Goal: Task Accomplishment & Management: Manage account settings

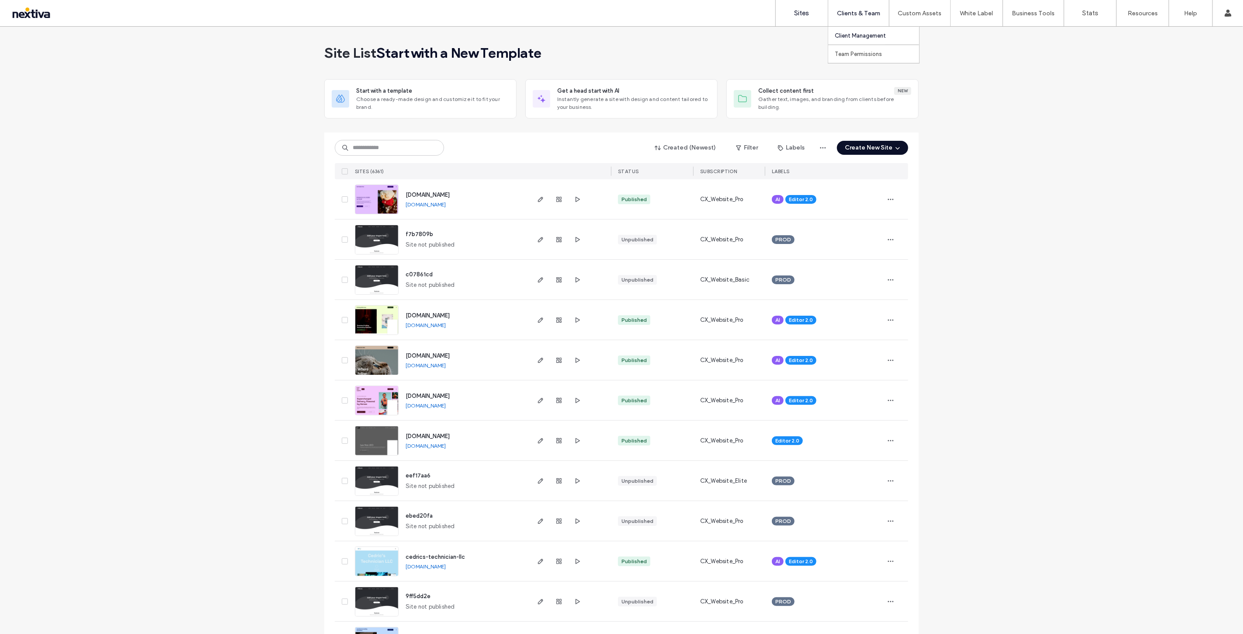
click at [853, 35] on label "Client Management" at bounding box center [860, 35] width 51 height 7
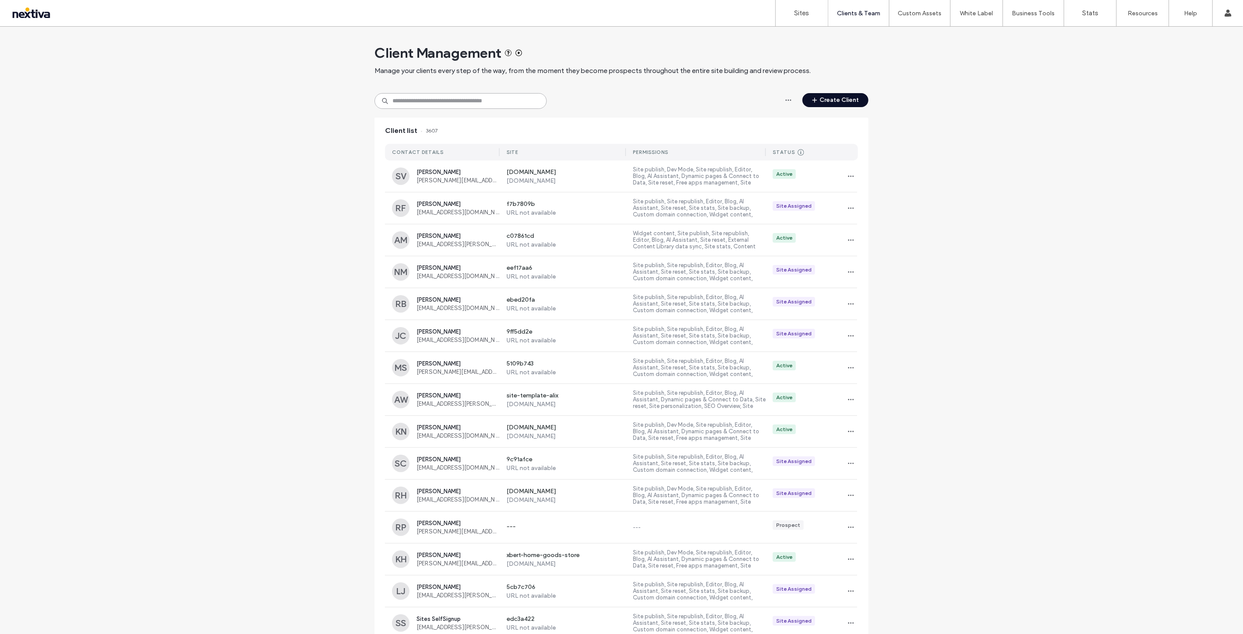
click at [481, 101] on input at bounding box center [461, 101] width 172 height 16
paste input "*********"
type input "*********"
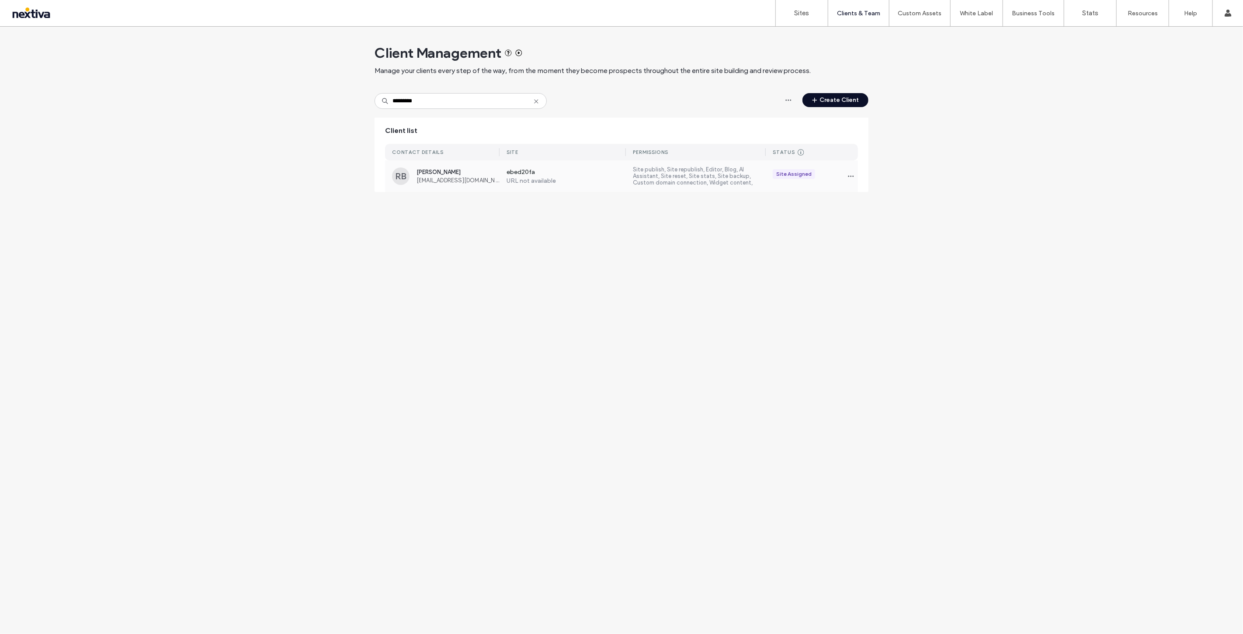
click at [418, 175] on div "Rubin Bew rubinbew74@icloud.com" at bounding box center [458, 176] width 83 height 15
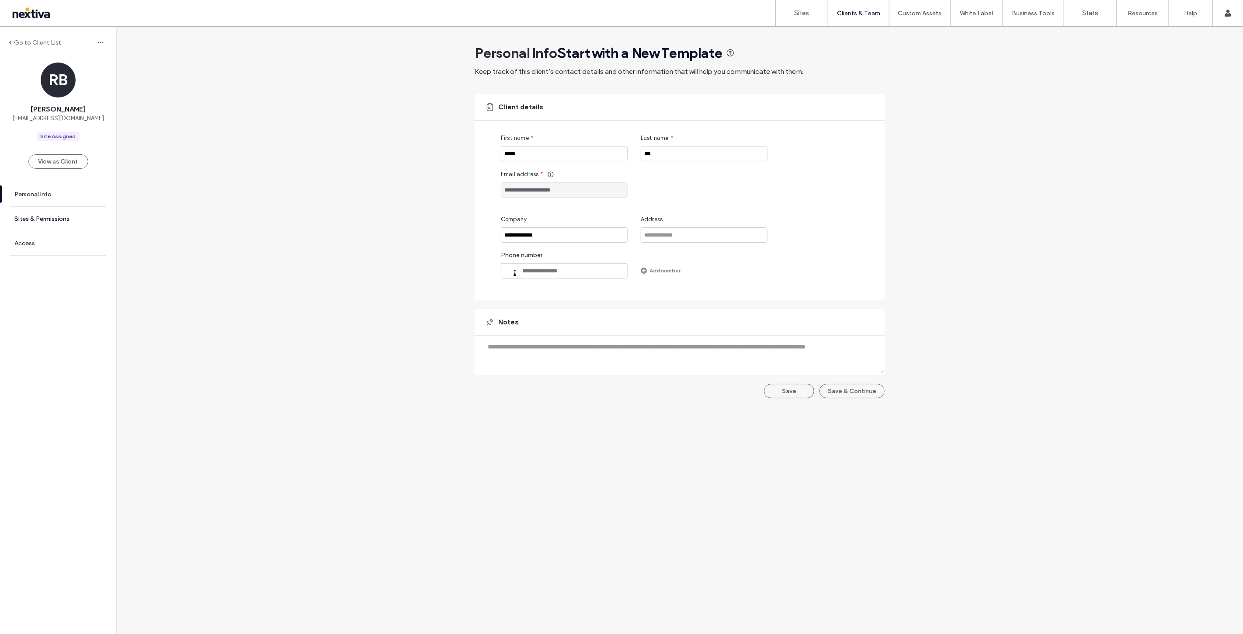
click at [54, 217] on label "Sites & Permissions" at bounding box center [41, 218] width 55 height 7
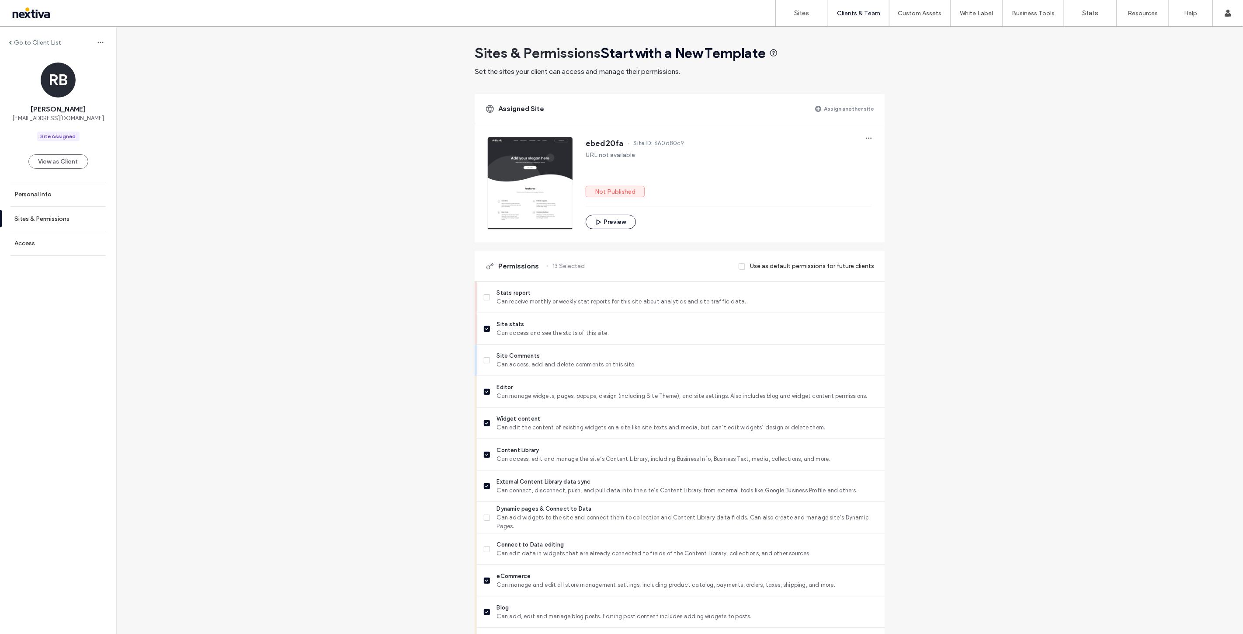
click at [856, 113] on label "Assign another site" at bounding box center [849, 108] width 50 height 15
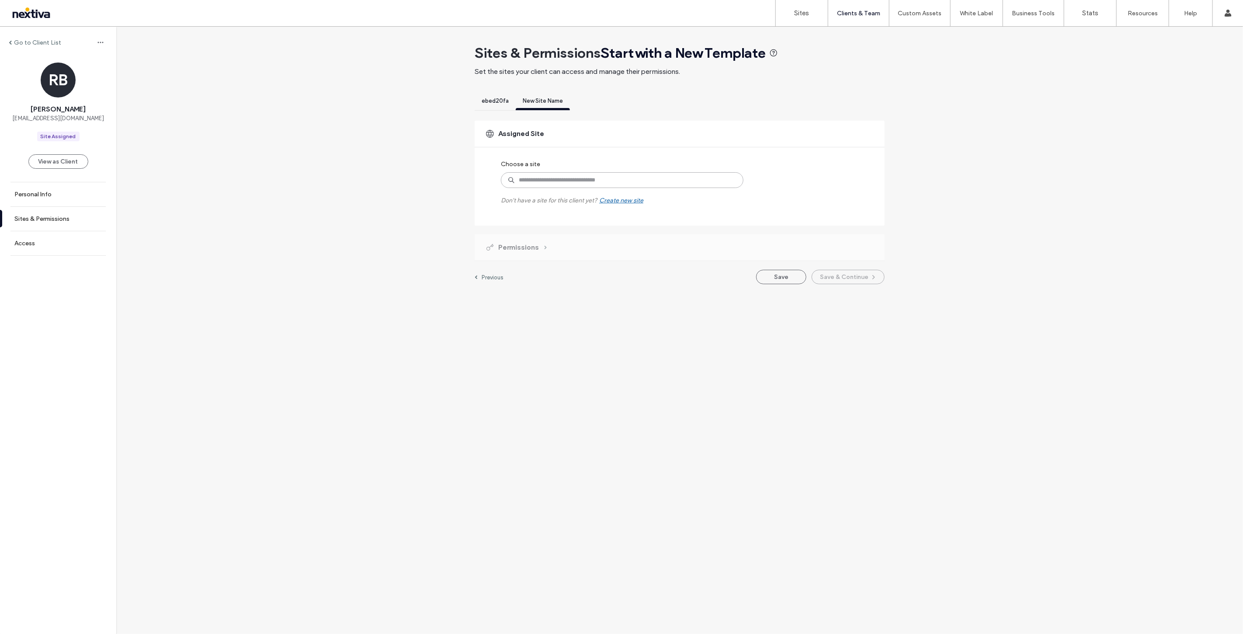
click at [673, 187] on input at bounding box center [622, 180] width 243 height 16
paste input "**********"
type input "**********"
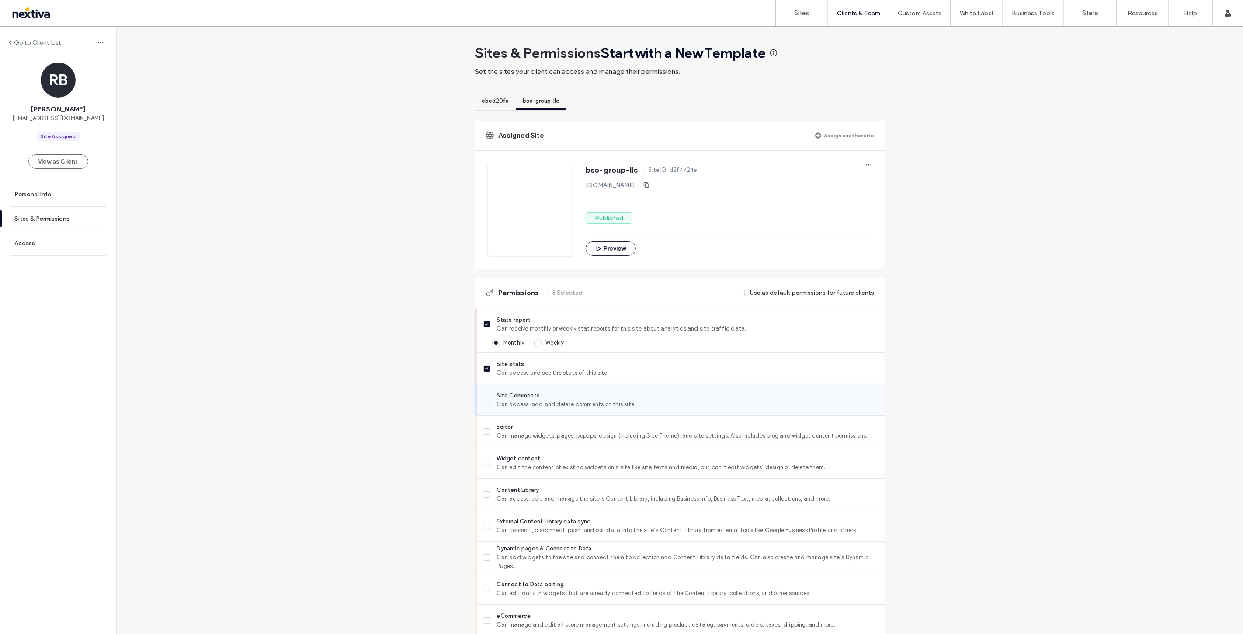
click at [512, 396] on span "Site Comments" at bounding box center [687, 395] width 381 height 9
click at [523, 429] on span "Editor" at bounding box center [687, 427] width 381 height 9
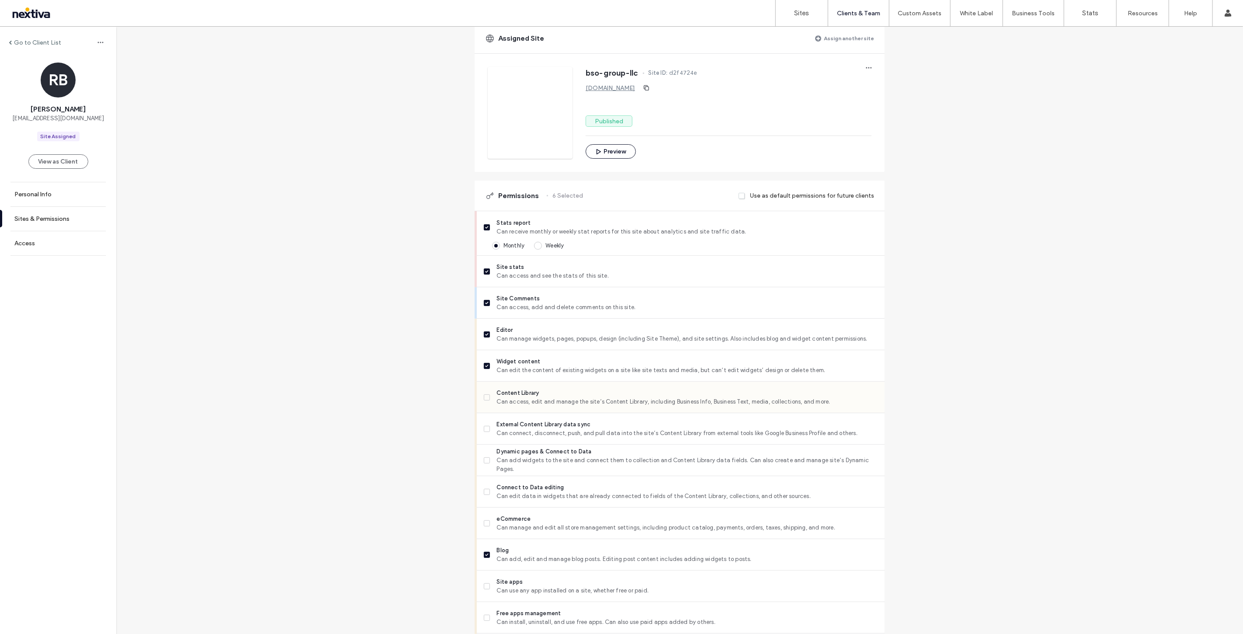
click at [556, 404] on span "Can access, edit and manage the site’s Content Library, including Business Info…" at bounding box center [687, 401] width 381 height 9
click at [549, 427] on span "External Content Library data sync" at bounding box center [687, 424] width 381 height 9
click at [541, 465] on span "Can add widgets to the site and connect them to collection and Content Library …" at bounding box center [687, 464] width 381 height 17
click at [535, 497] on span "Can edit data in widgets that are already connected to fields of the Content Li…" at bounding box center [687, 496] width 381 height 9
click at [552, 489] on span "Connect to Data editing" at bounding box center [687, 487] width 381 height 9
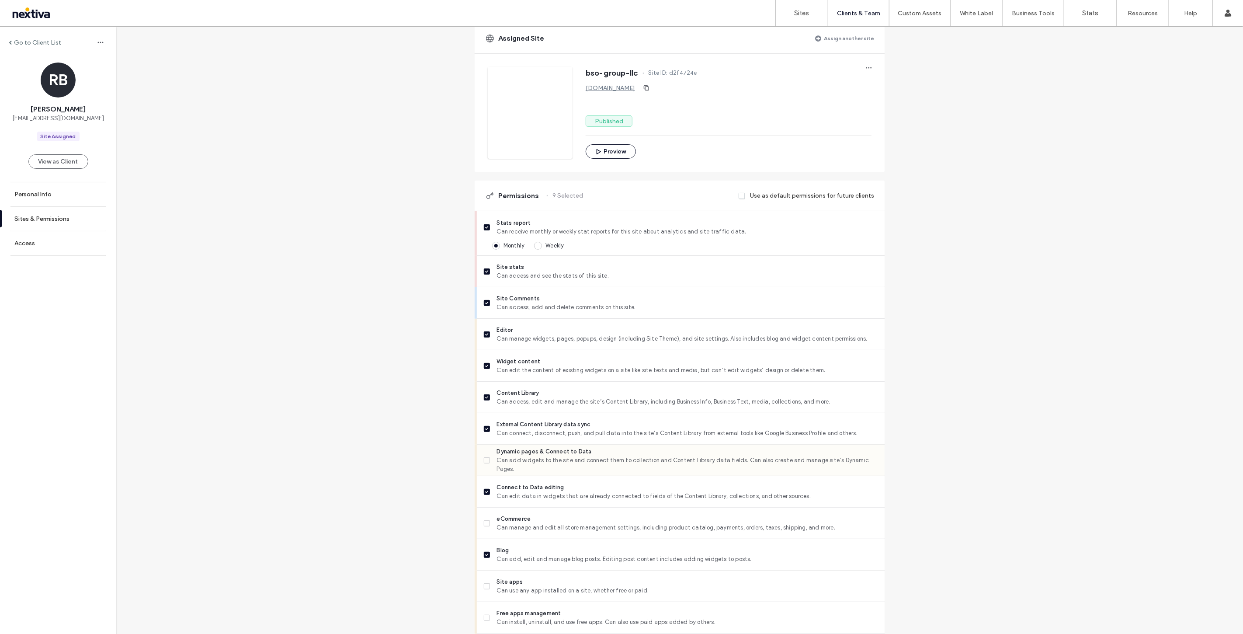
click at [554, 462] on span "Can add widgets to the site and connect them to collection and Content Library …" at bounding box center [687, 464] width 381 height 17
click at [536, 516] on span "eCommerce" at bounding box center [687, 518] width 381 height 9
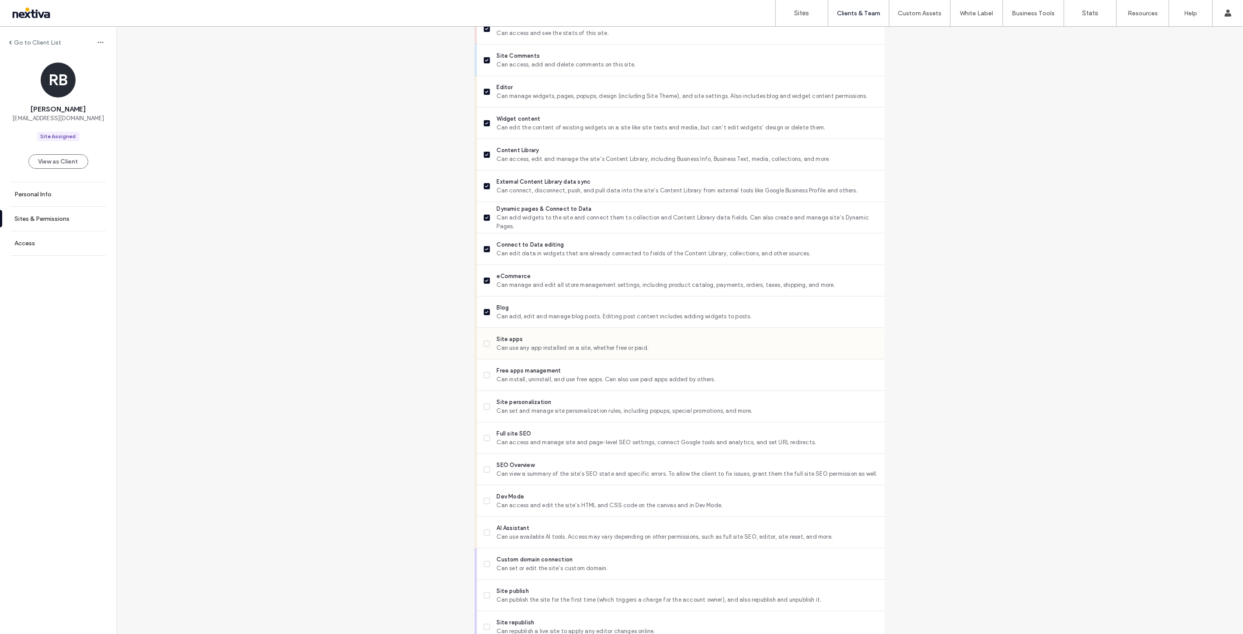
click at [561, 328] on div "Site apps Can use any app installed on a site, whether free or paid." at bounding box center [684, 343] width 401 height 31
click at [541, 377] on span "Can install, uninstall, and use free apps. Can also use paid apps added by othe…" at bounding box center [687, 379] width 381 height 9
click at [537, 400] on span "Site personalization" at bounding box center [687, 402] width 381 height 9
click at [557, 348] on span "Can use any app installed on a site, whether free or paid." at bounding box center [687, 348] width 381 height 9
click at [547, 445] on span "Can access and manage site and page-level SEO settings, connect Google tools an…" at bounding box center [687, 442] width 381 height 9
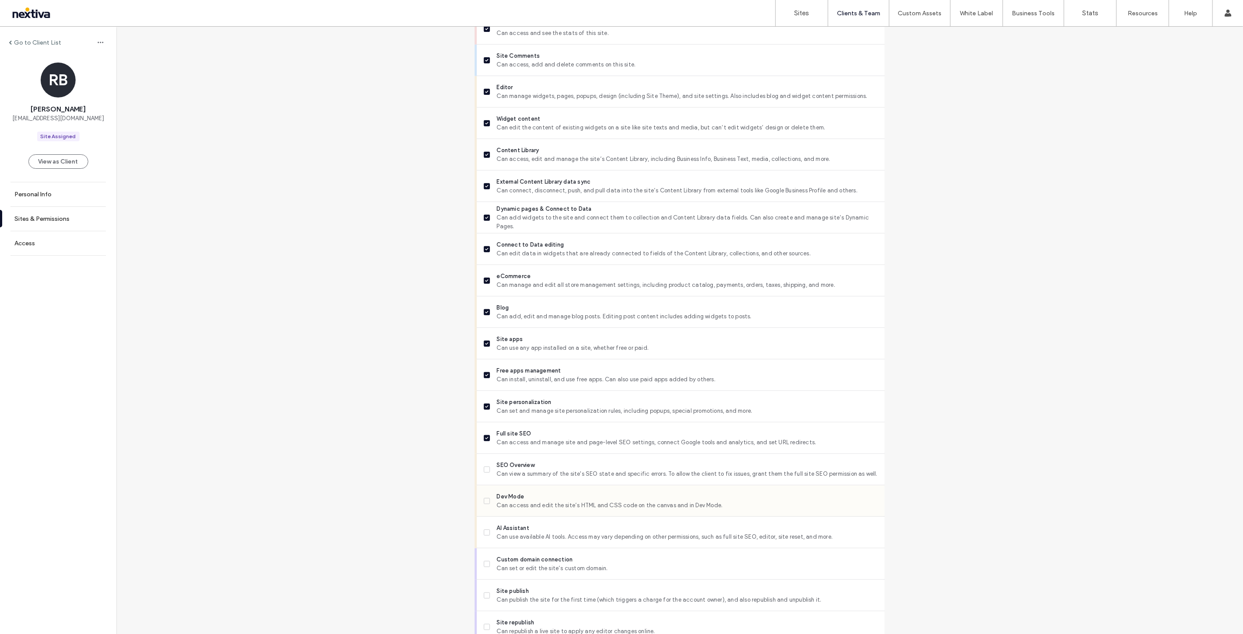
scroll to position [388, 0]
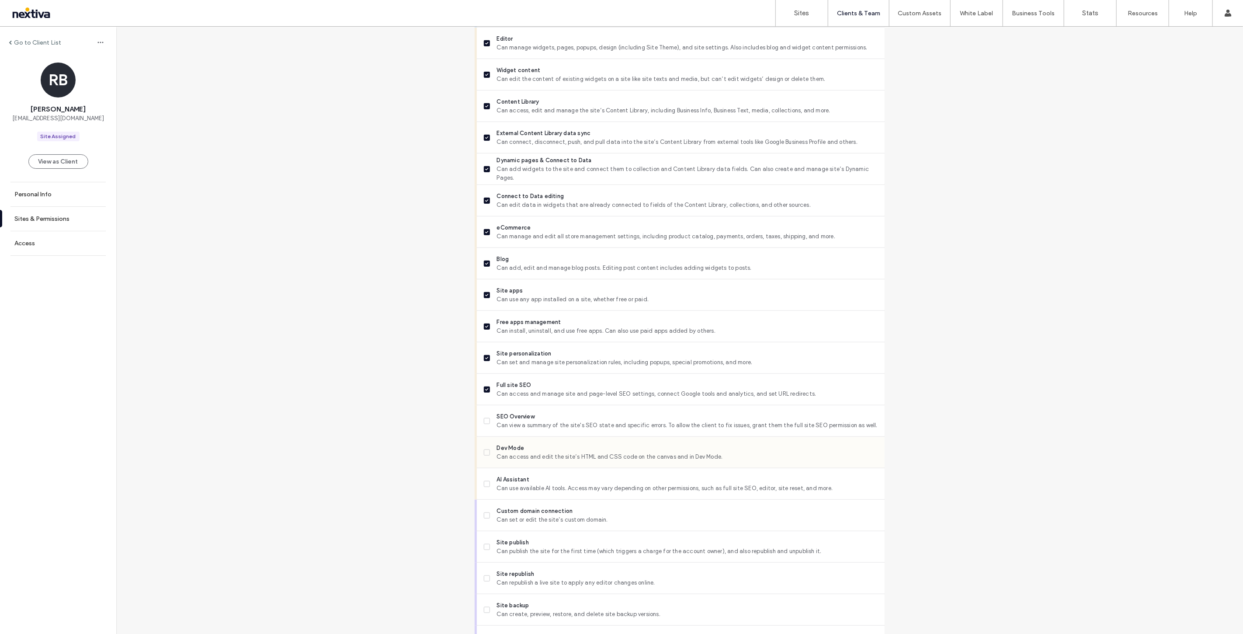
click at [556, 441] on div "Dev Mode Can access and edit the site’s HTML and CSS code on the canvas and in …" at bounding box center [684, 452] width 401 height 31
click at [559, 426] on span "Can view a summary of the site's SEO state and specific errors. To allow the cl…" at bounding box center [687, 425] width 381 height 9
click at [549, 452] on span "Can access and edit the site’s HTML and CSS code on the canvas and in Dev Mode." at bounding box center [687, 456] width 381 height 9
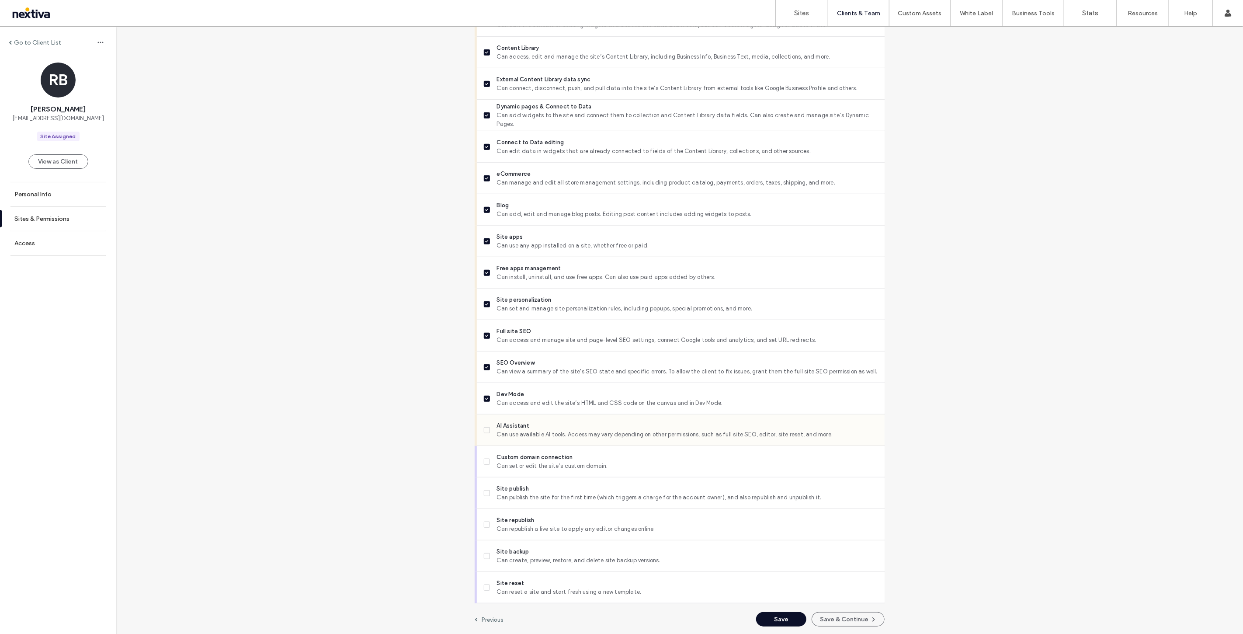
click at [548, 437] on span "Can use available AI tools. Access may vary depending on other permissions, suc…" at bounding box center [687, 434] width 381 height 9
click at [545, 462] on span "Can set or edit the site’s custom domain." at bounding box center [687, 466] width 381 height 9
drag, startPoint x: 544, startPoint y: 488, endPoint x: 544, endPoint y: 518, distance: 29.7
click at [544, 488] on span "Site publish" at bounding box center [687, 488] width 381 height 9
click at [543, 556] on span "Can create, preview, restore, and delete site backup versions." at bounding box center [687, 560] width 381 height 9
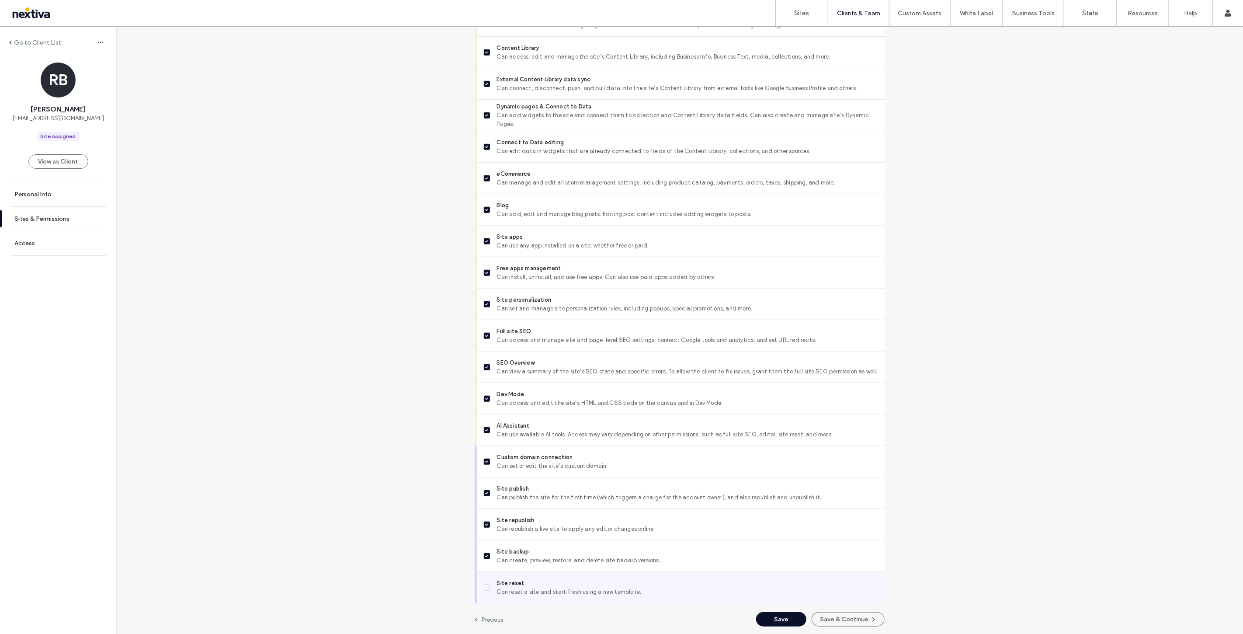
click at [545, 582] on span "Site reset" at bounding box center [687, 583] width 381 height 9
click at [795, 616] on button "Save" at bounding box center [781, 619] width 50 height 14
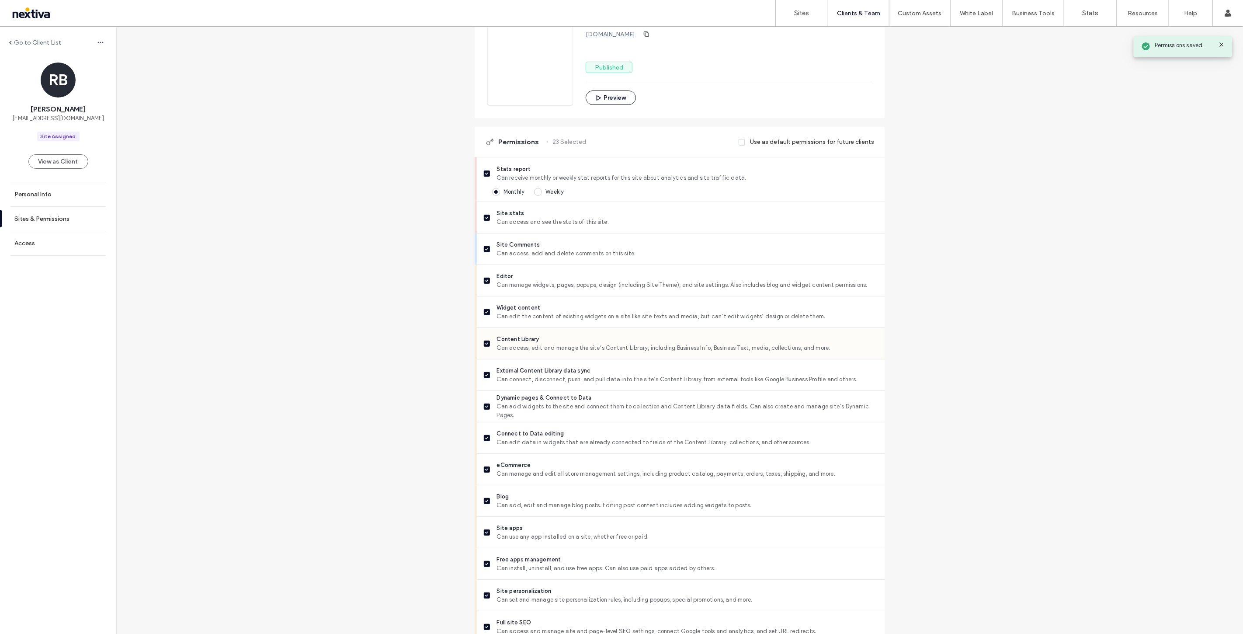
scroll to position [0, 0]
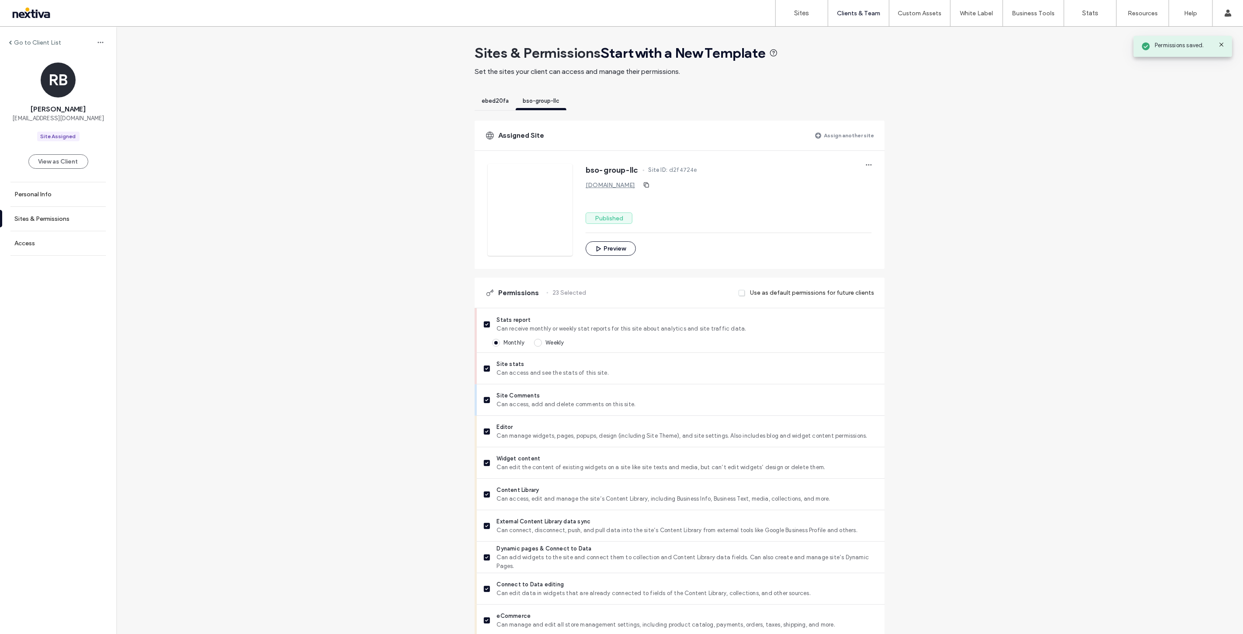
click at [499, 104] on span "ebed20fa" at bounding box center [495, 100] width 27 height 7
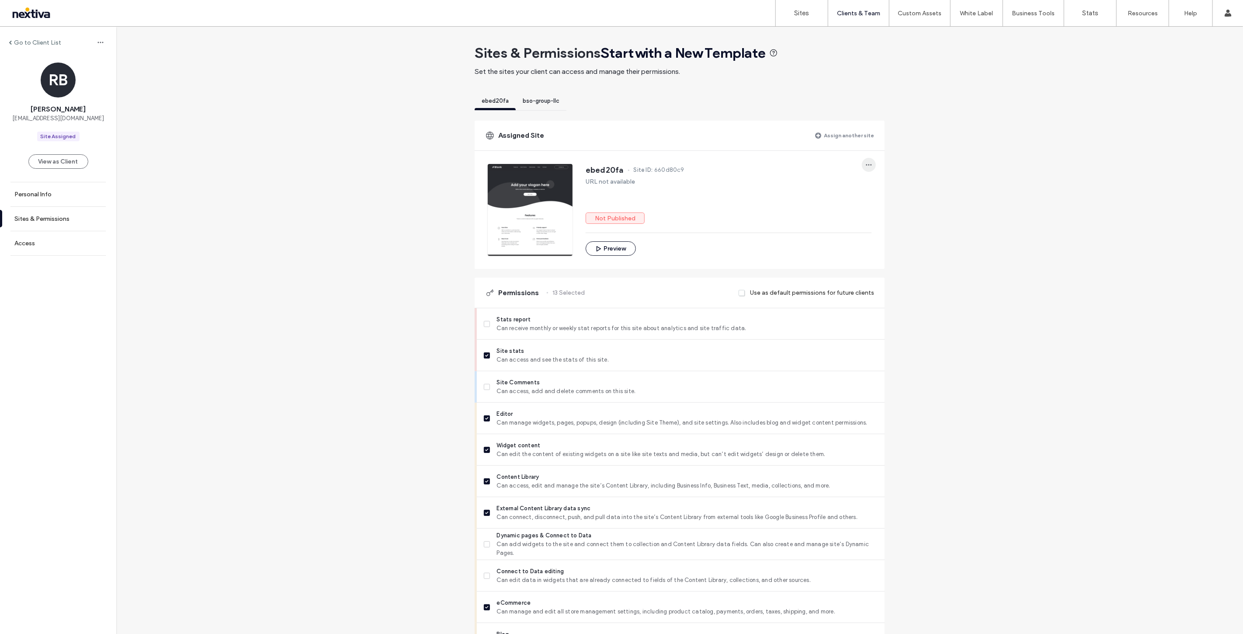
click at [865, 161] on icon "button" at bounding box center [868, 164] width 7 height 7
click at [886, 186] on span "Unassign site" at bounding box center [895, 187] width 36 height 9
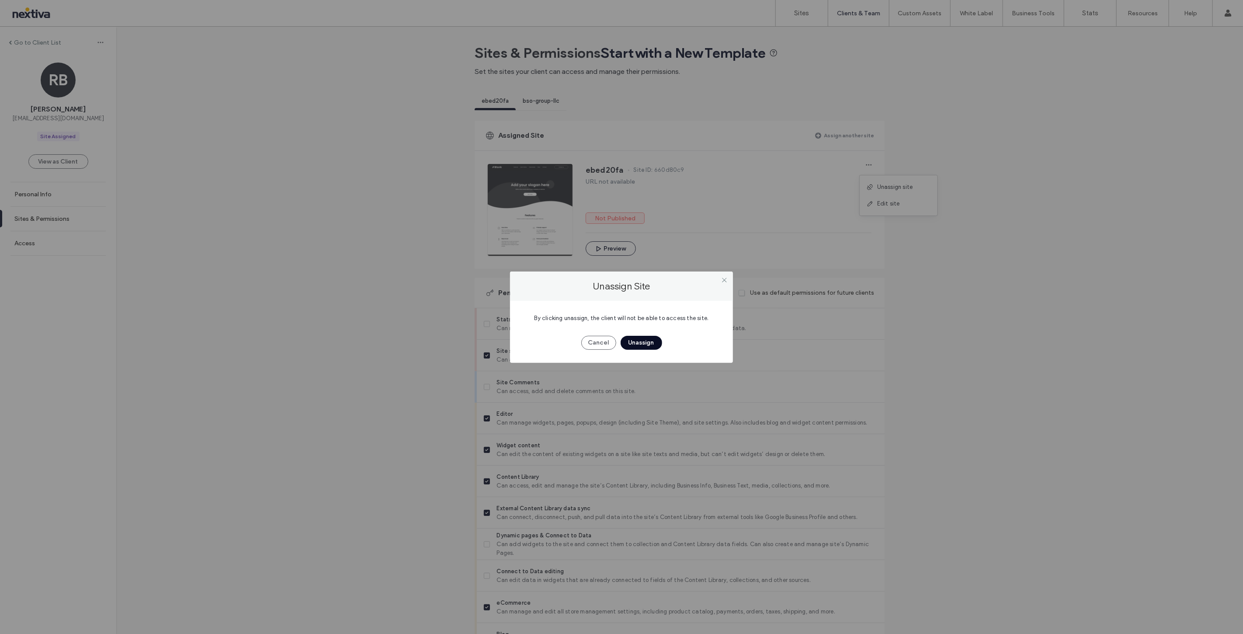
click at [633, 341] on button "Unassign" at bounding box center [642, 343] width 42 height 14
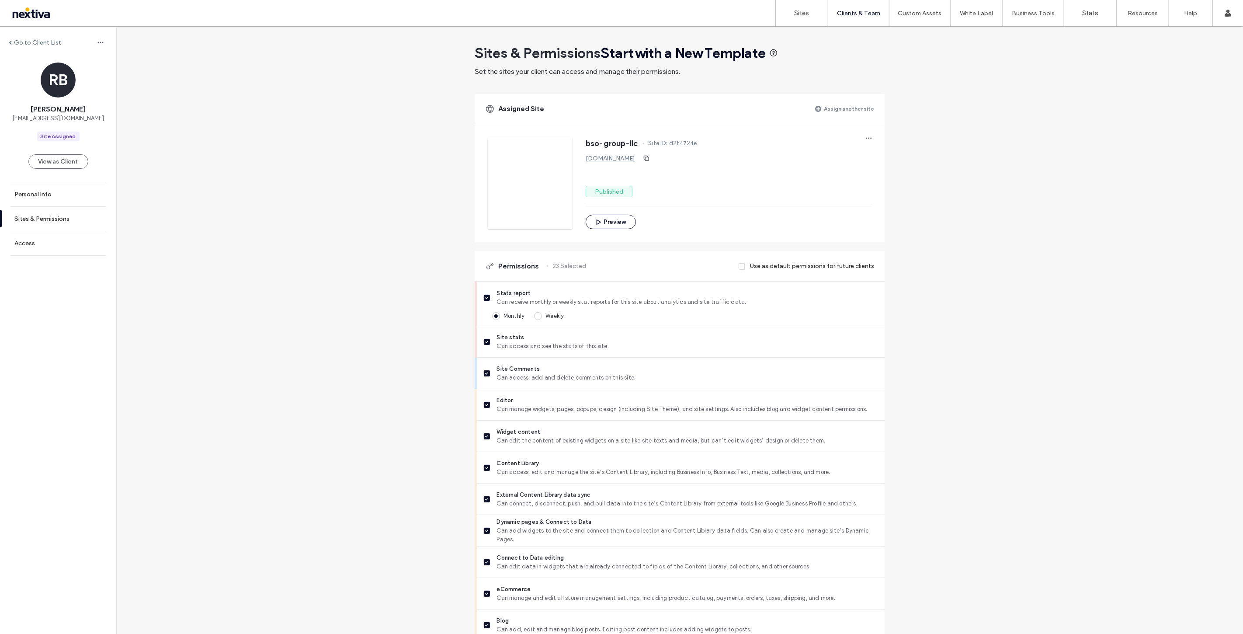
click at [43, 43] on label "Go to Client List" at bounding box center [37, 42] width 47 height 7
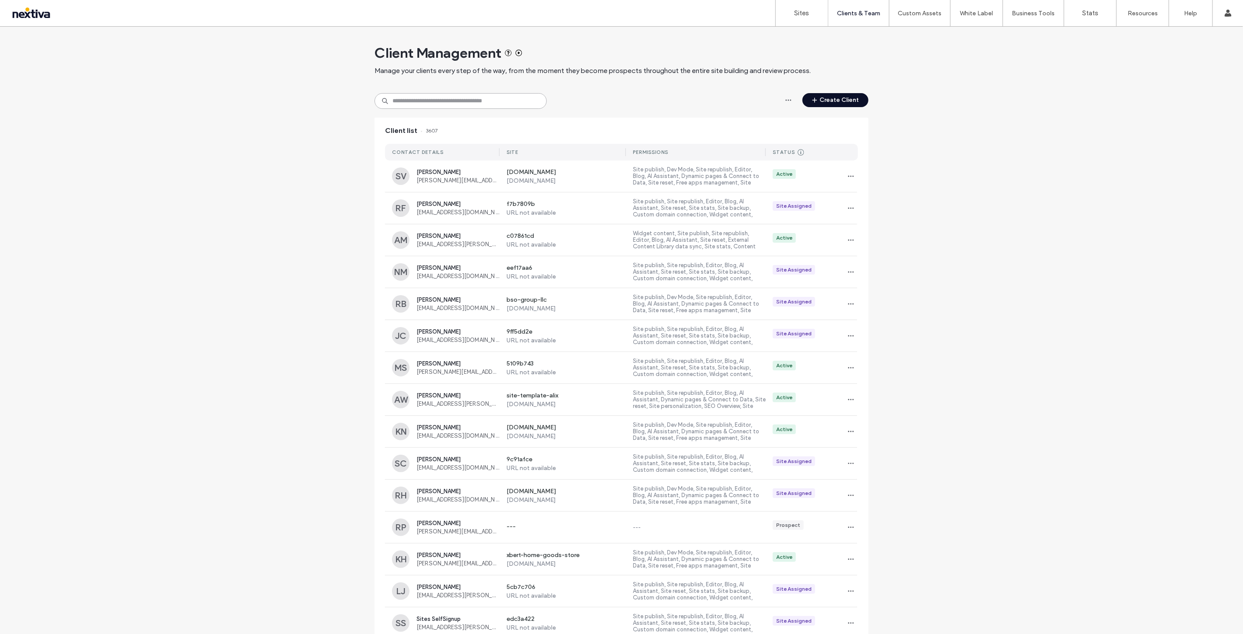
click at [436, 97] on input at bounding box center [461, 101] width 172 height 16
paste input "**********"
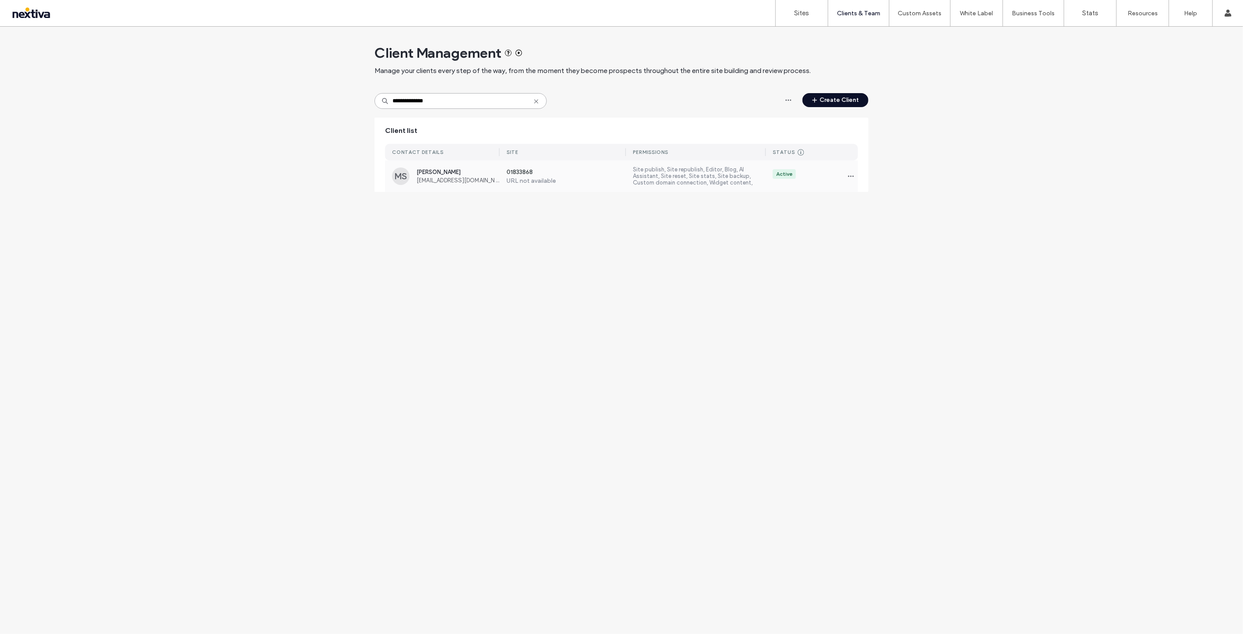
type input "**********"
click at [466, 175] on div "Melanie Street info@clinicconnectansweringservice.com" at bounding box center [458, 176] width 83 height 15
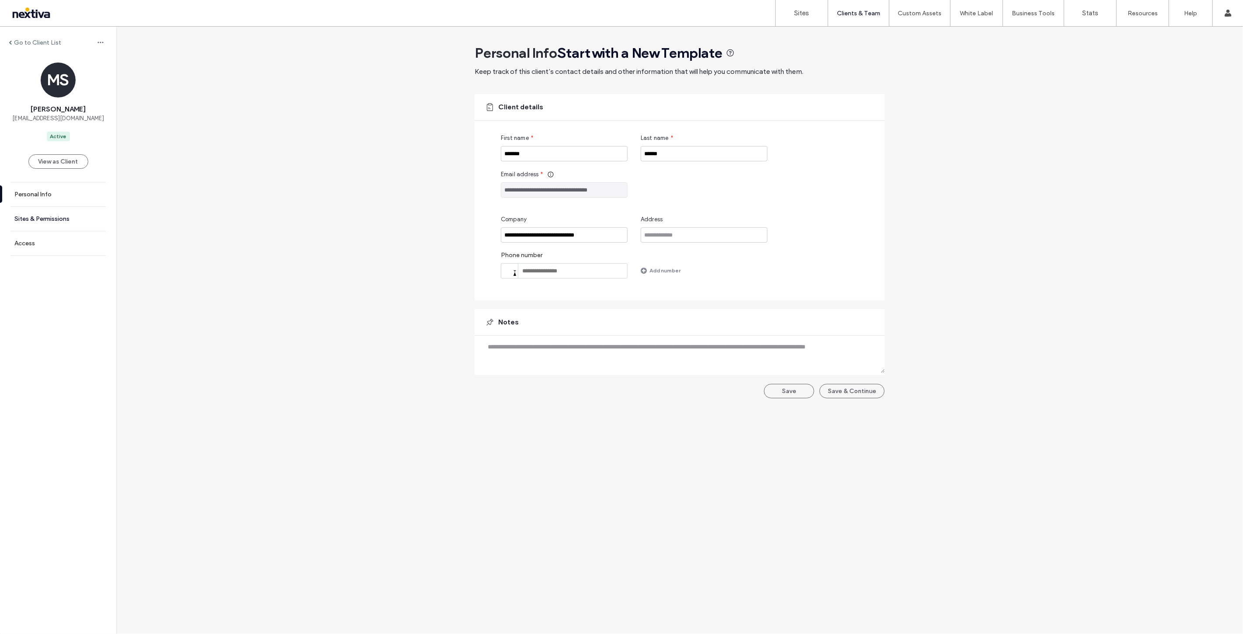
click at [64, 222] on label "Sites & Permissions" at bounding box center [41, 218] width 55 height 7
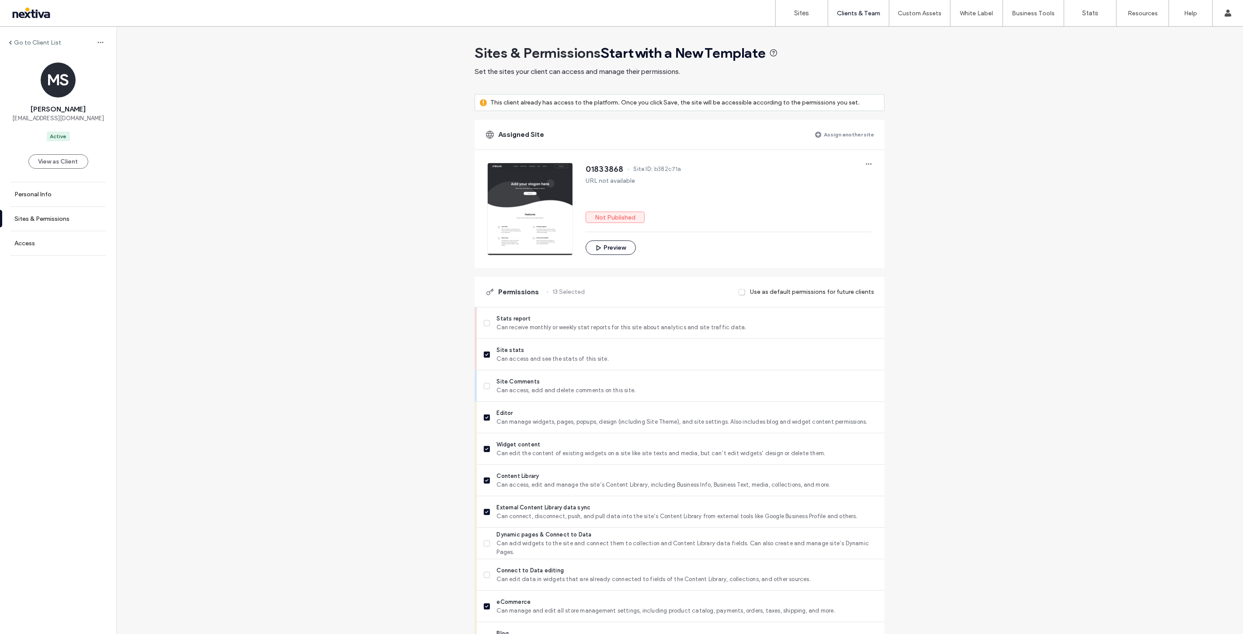
click at [832, 132] on label "Assign another site" at bounding box center [849, 134] width 50 height 15
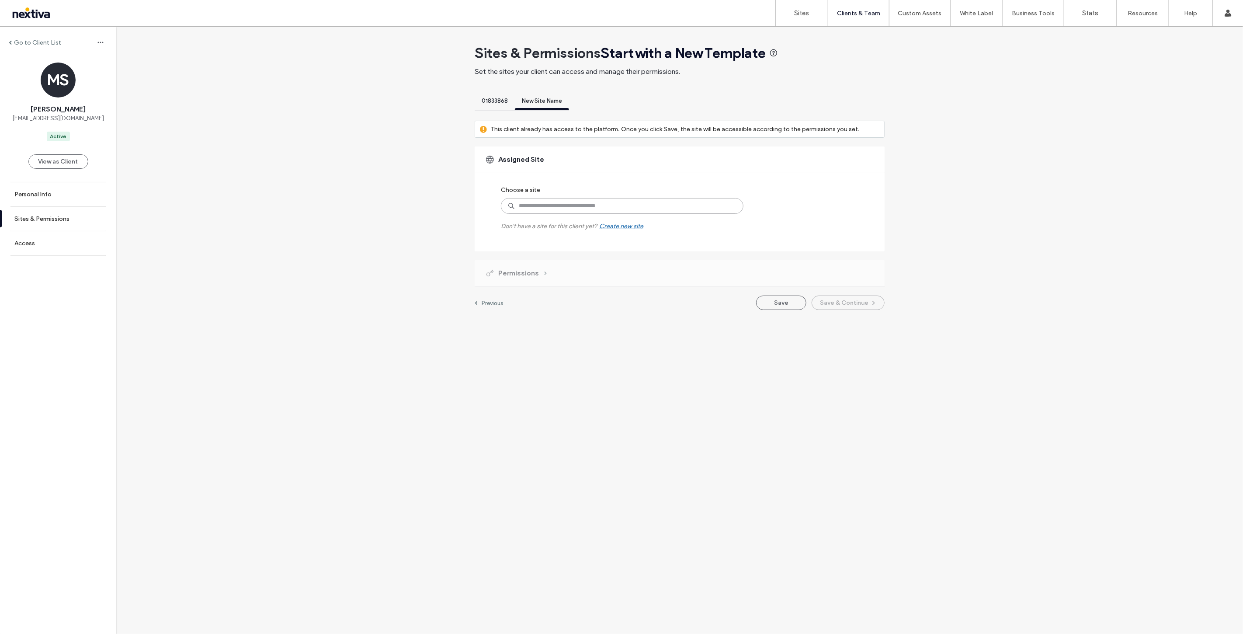
click at [619, 205] on input at bounding box center [622, 206] width 243 height 16
paste input "**********"
type input "**********"
click at [632, 222] on label "clinic-connect-answering-service" at bounding box center [616, 226] width 149 height 10
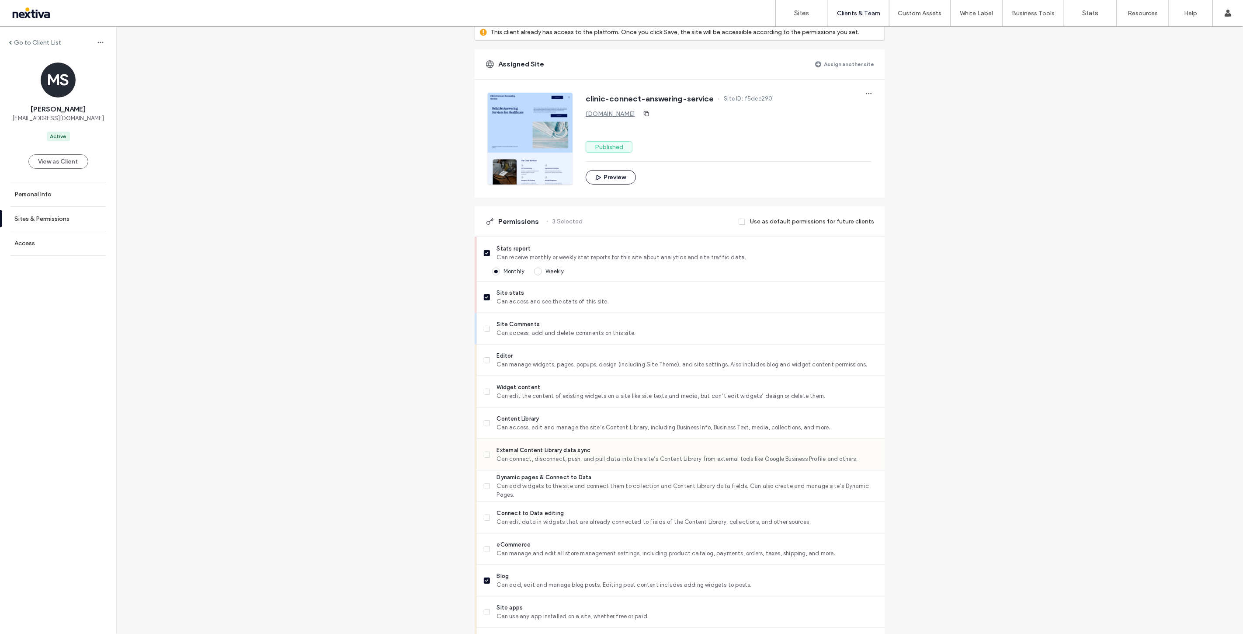
scroll to position [194, 0]
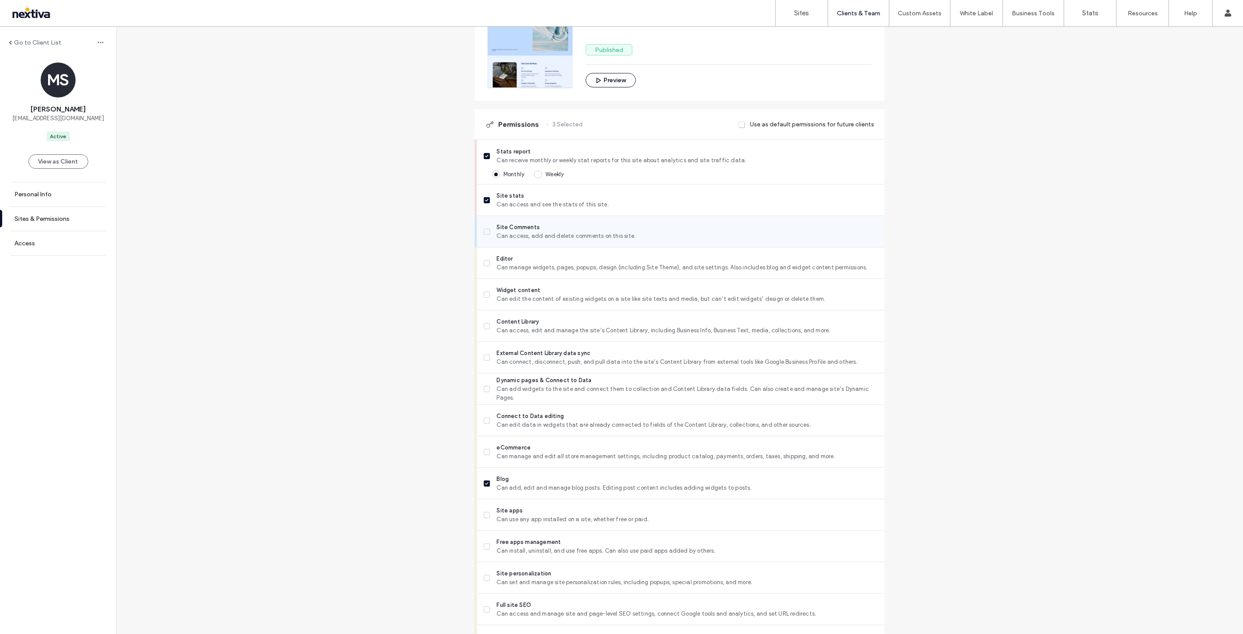
click at [543, 243] on div "Site Comments Can access, add and delete comments on this site." at bounding box center [684, 231] width 401 height 31
click at [538, 260] on span "Editor" at bounding box center [687, 258] width 381 height 9
click at [535, 236] on span "Can access, add and delete comments on this site." at bounding box center [687, 236] width 381 height 9
click at [548, 317] on span "Content Library" at bounding box center [687, 321] width 381 height 9
click at [550, 354] on span "External Content Library data sync" at bounding box center [687, 353] width 381 height 9
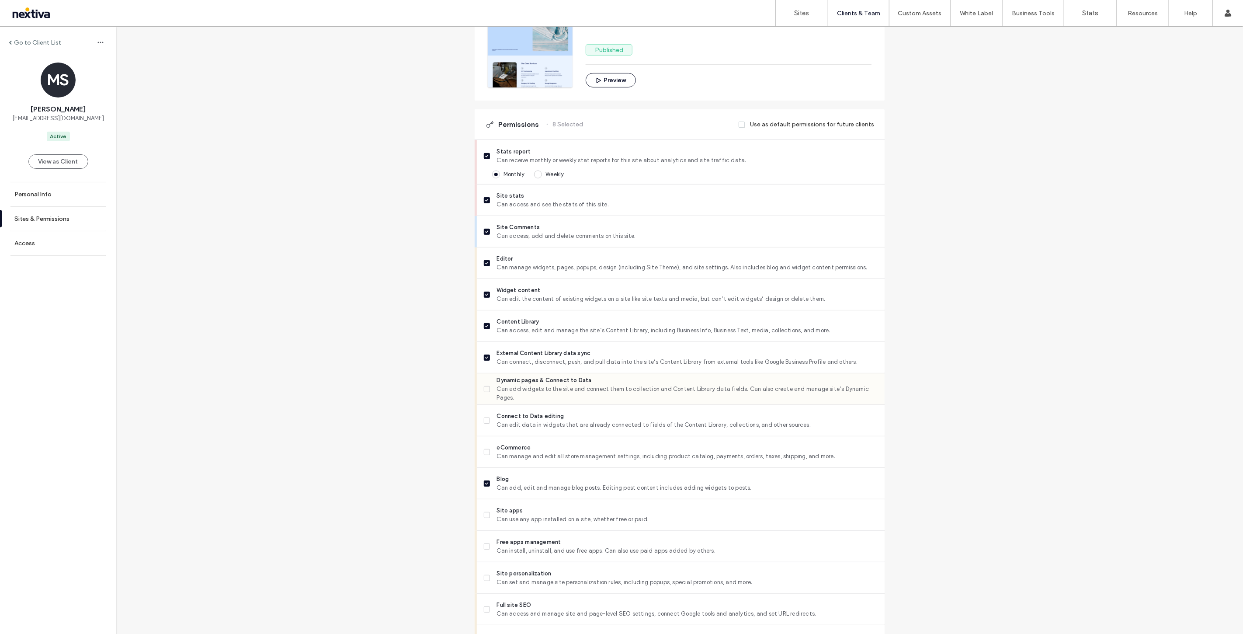
click at [548, 385] on span "Dynamic pages & Connect to Data" at bounding box center [687, 380] width 381 height 9
click at [548, 417] on span "Connect to Data editing" at bounding box center [687, 416] width 381 height 9
click at [546, 394] on span "Can add widgets to the site and connect them to collection and Content Library …" at bounding box center [687, 393] width 381 height 17
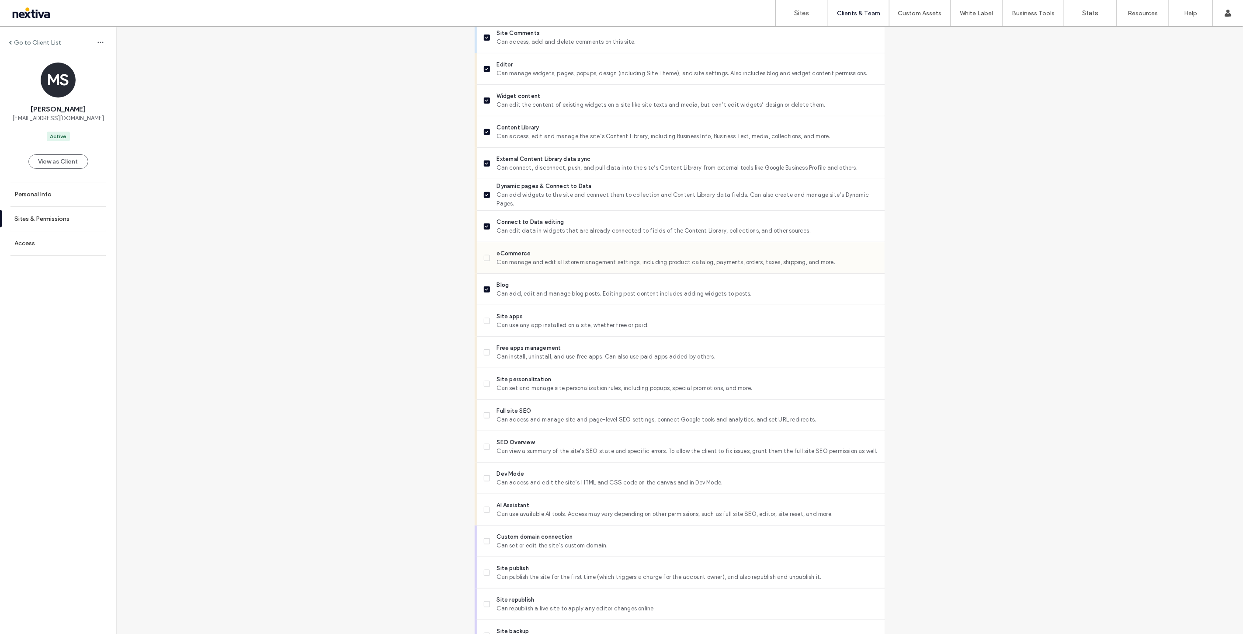
click at [531, 258] on span "Can manage and edit all store management settings, including product catalog, p…" at bounding box center [687, 262] width 381 height 9
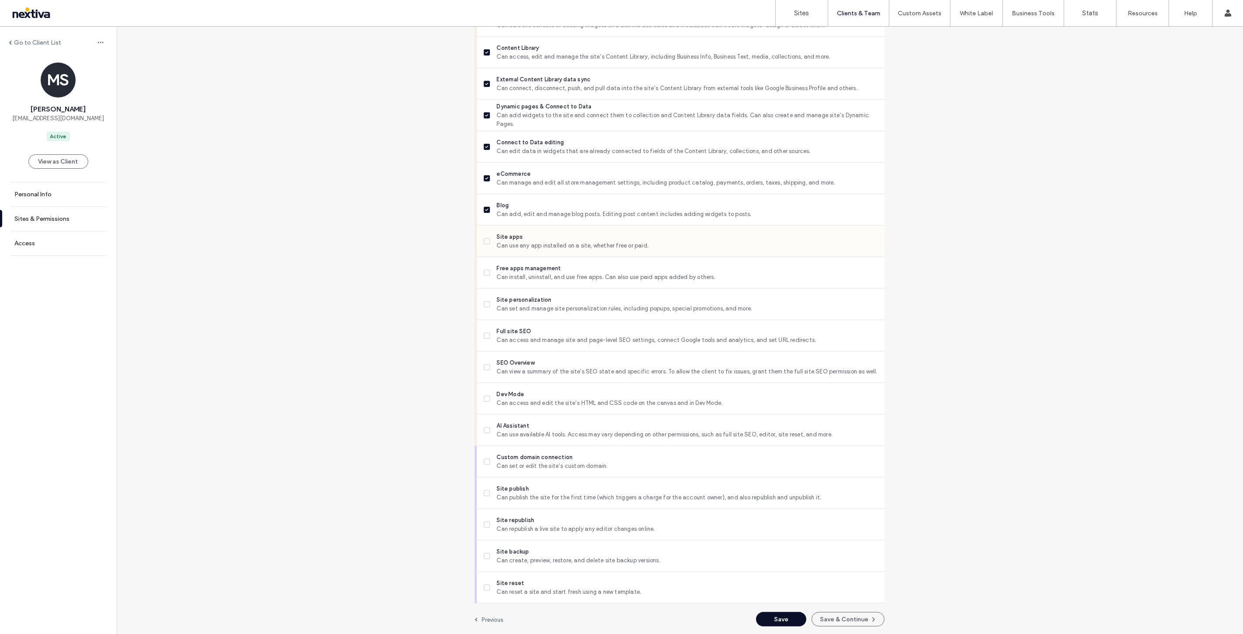
click at [534, 236] on span "Site apps" at bounding box center [687, 237] width 381 height 9
click at [541, 265] on span "Free apps management" at bounding box center [687, 268] width 381 height 9
click at [547, 301] on span "Site personalization" at bounding box center [687, 299] width 381 height 9
click at [554, 340] on span "Can access and manage site and page-level SEO settings, connect Google tools an…" at bounding box center [687, 340] width 381 height 9
click at [555, 367] on span "Can view a summary of the site's SEO state and specific errors. To allow the cl…" at bounding box center [687, 371] width 381 height 9
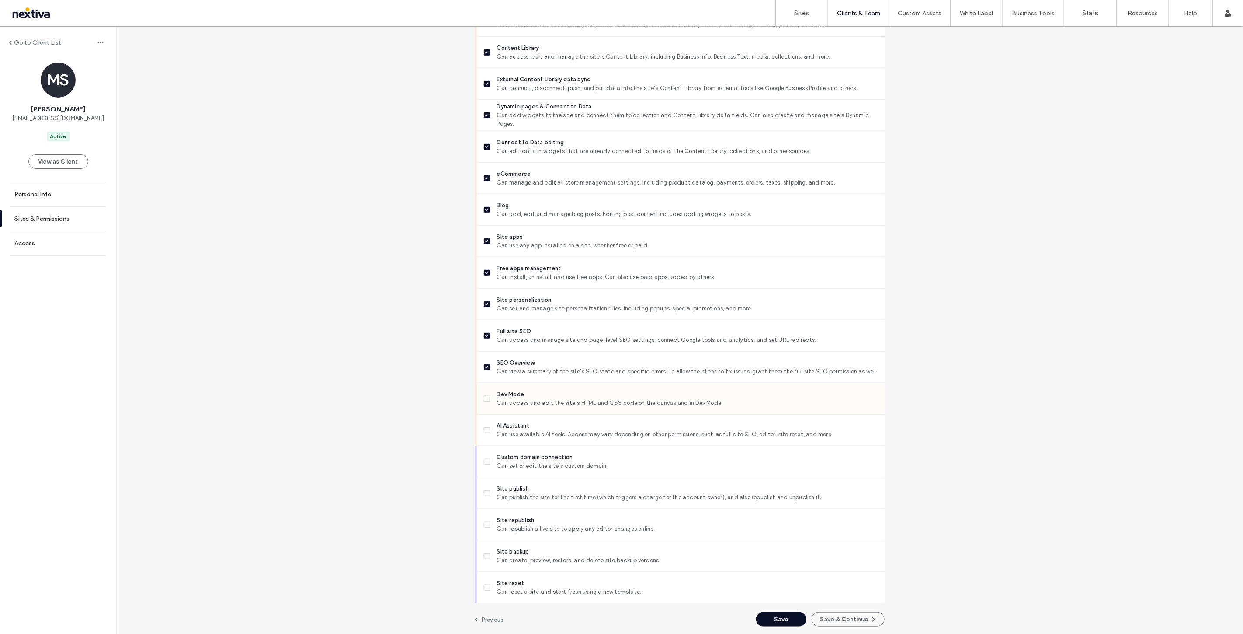
click at [566, 400] on span "Can access and edit the site’s HTML and CSS code on the canvas and in Dev Mode." at bounding box center [687, 403] width 381 height 9
click at [514, 430] on span "Can use available AI tools. Access may vary depending on other permissions, suc…" at bounding box center [687, 434] width 381 height 9
click at [532, 469] on div "Custom domain connection Can set or edit the site’s custom domain." at bounding box center [684, 461] width 401 height 31
click at [528, 507] on div "Site publish Can publish the site for the first time (which triggers a charge f…" at bounding box center [684, 492] width 401 height 31
click at [534, 462] on span "Can set or edit the site’s custom domain." at bounding box center [687, 466] width 381 height 9
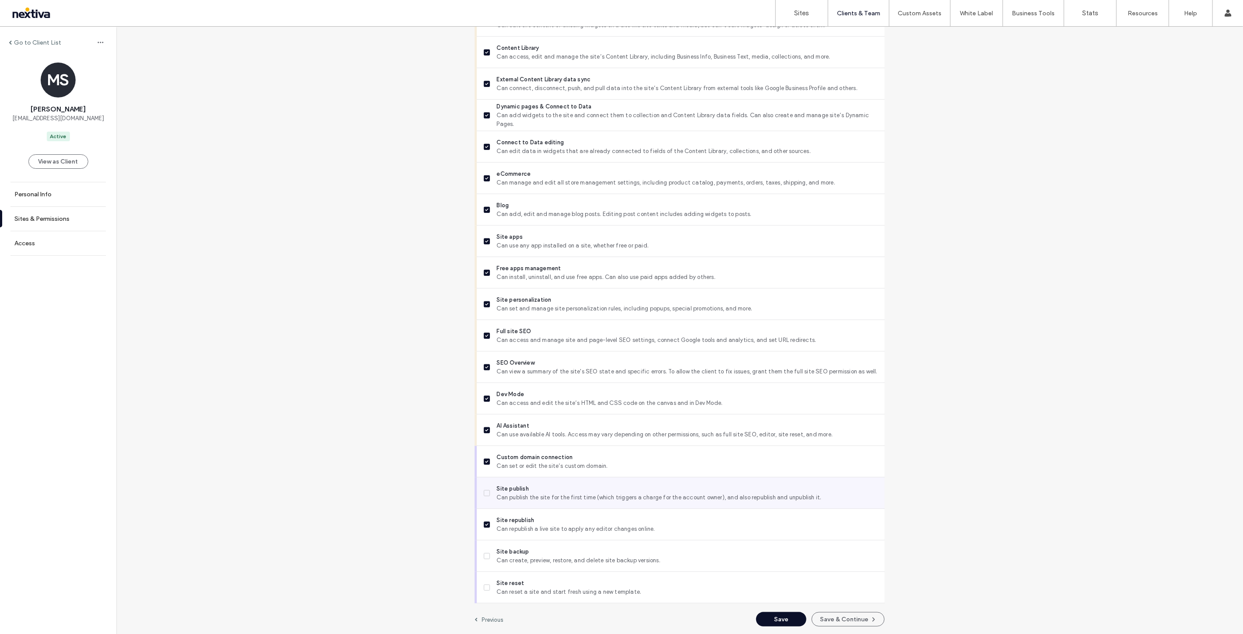
click at [531, 490] on span "Site publish" at bounding box center [687, 488] width 381 height 9
click at [538, 543] on div "Site backup Can create, preview, restore, and delete site backup versions." at bounding box center [684, 555] width 401 height 31
click at [543, 581] on span "Site reset" at bounding box center [687, 583] width 381 height 9
click at [532, 559] on span "Can create, preview, restore, and delete site backup versions." at bounding box center [687, 560] width 381 height 9
click at [824, 618] on button "Save & Continue" at bounding box center [848, 619] width 73 height 14
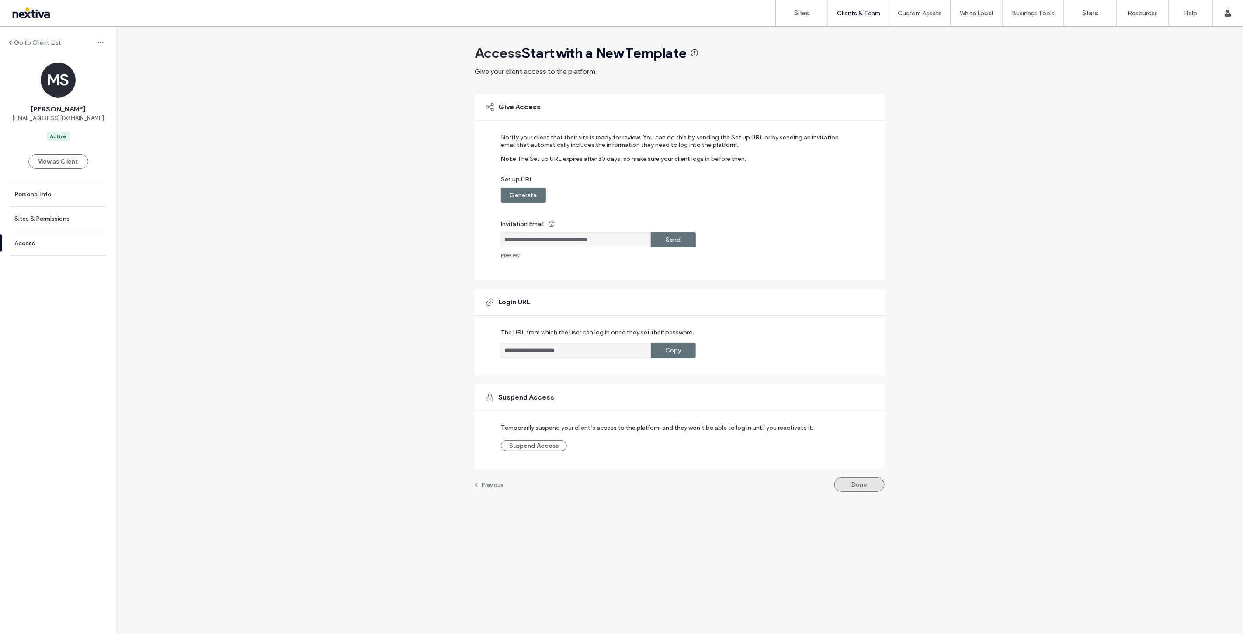
click at [853, 487] on button "Done" at bounding box center [859, 484] width 50 height 14
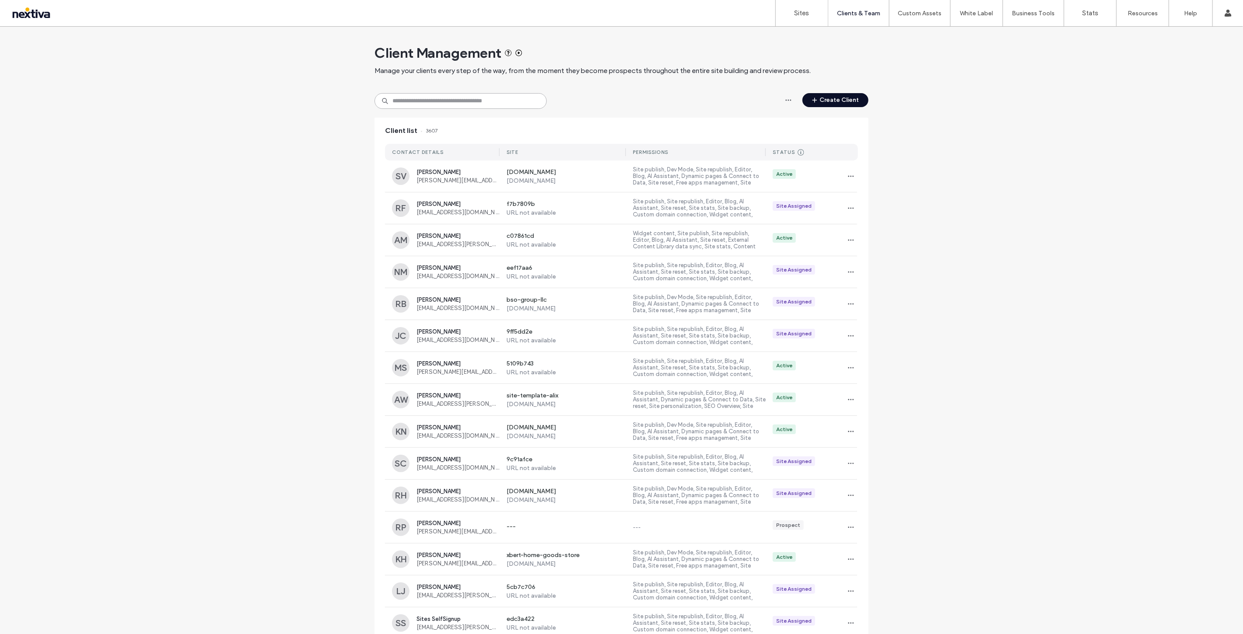
click at [490, 96] on input at bounding box center [461, 101] width 172 height 16
paste input "**********"
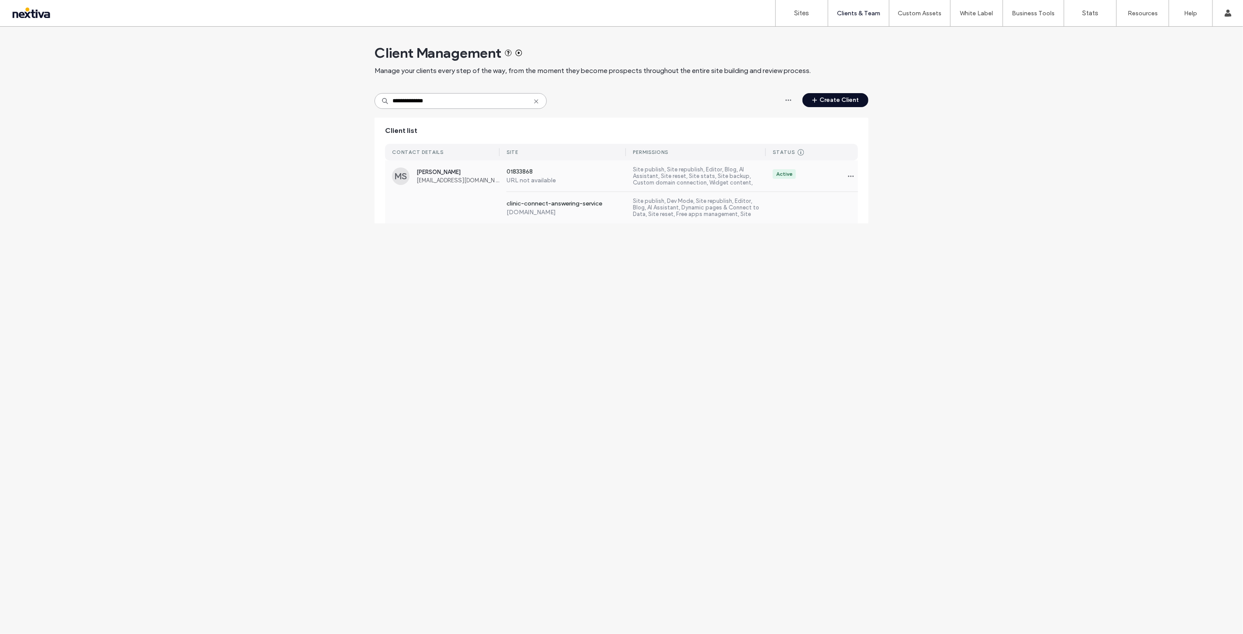
type input "**********"
click at [468, 181] on span "info@clinicconnectansweringservice.com" at bounding box center [458, 180] width 83 height 7
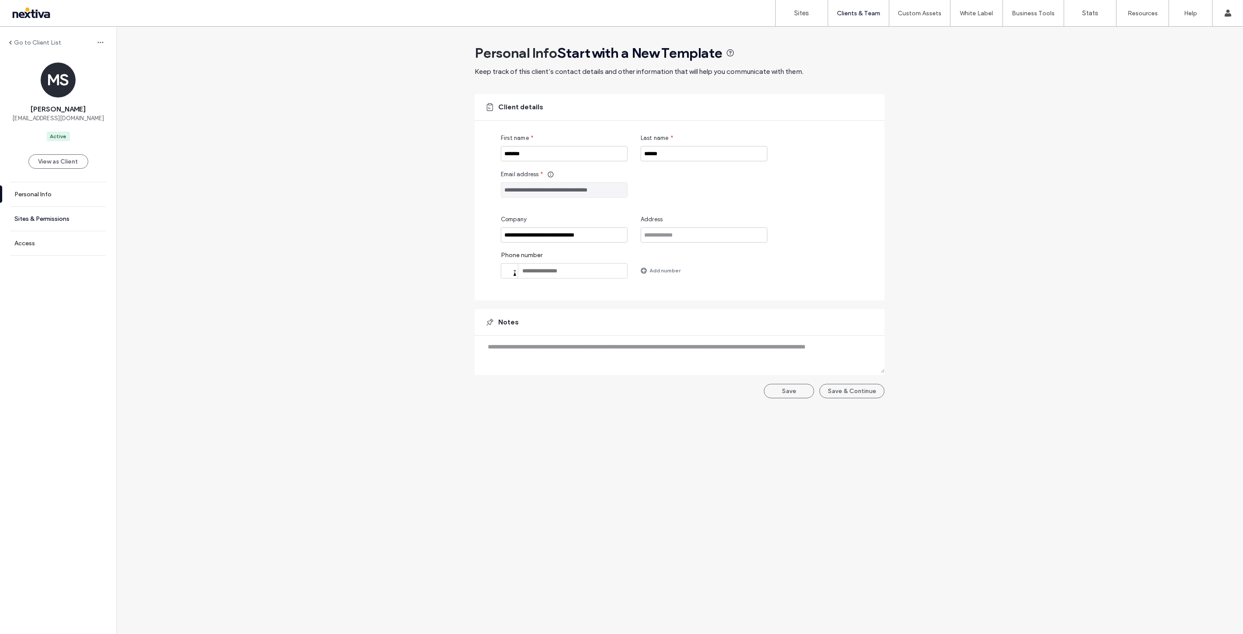
click at [83, 229] on link "Sites & Permissions" at bounding box center [58, 219] width 116 height 24
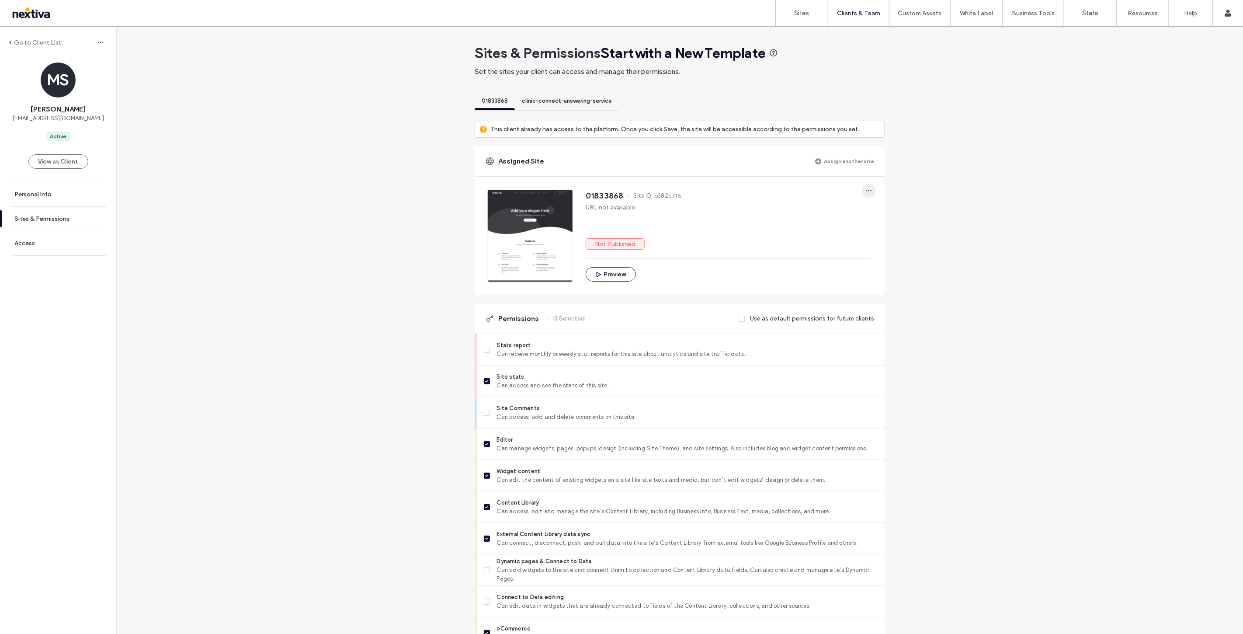
click at [865, 187] on icon "button" at bounding box center [868, 190] width 7 height 7
click at [877, 209] on span "Unassign site" at bounding box center [895, 212] width 36 height 9
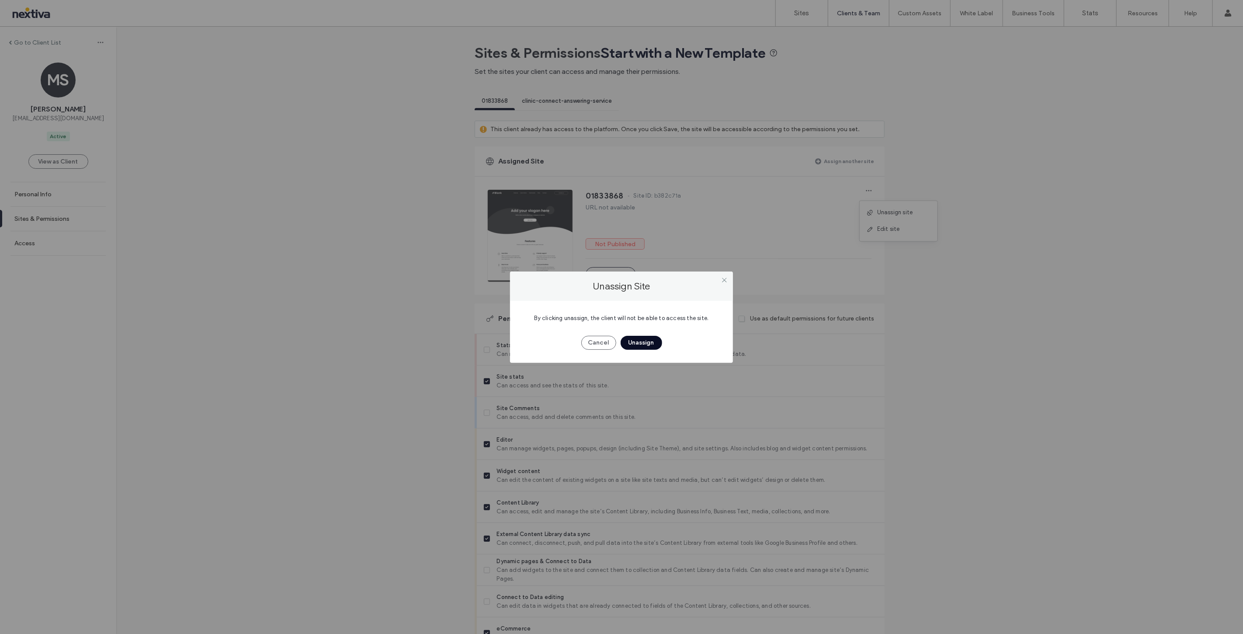
click at [649, 338] on button "Unassign" at bounding box center [642, 343] width 42 height 14
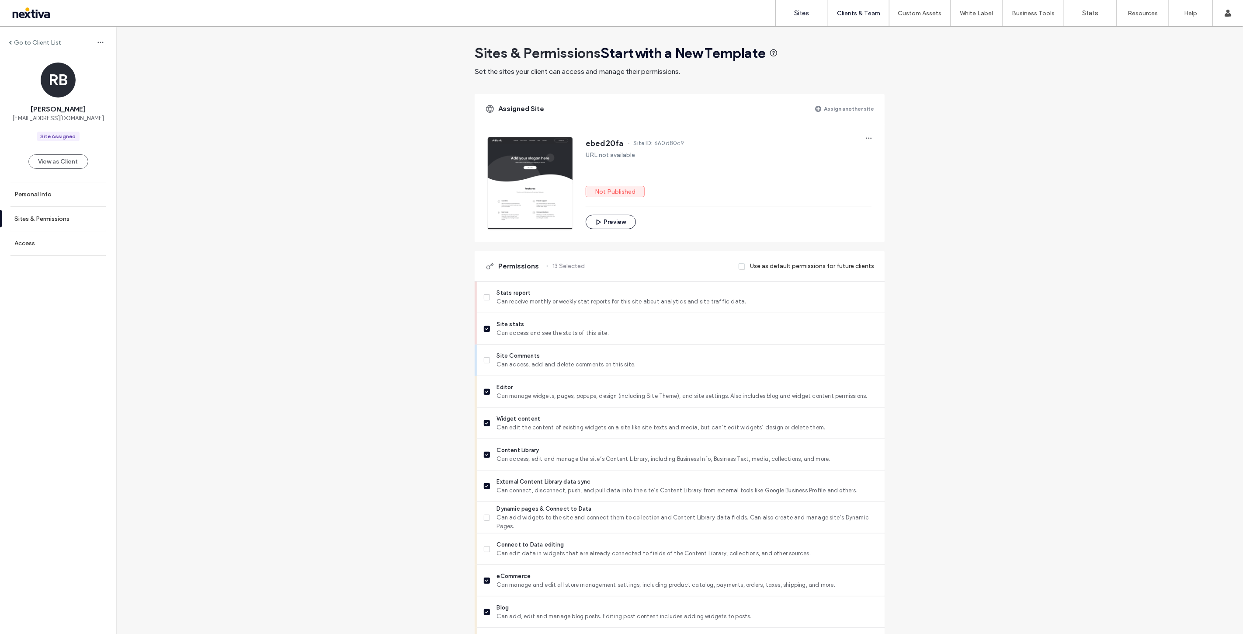
click at [805, 12] on label "Sites" at bounding box center [802, 13] width 15 height 8
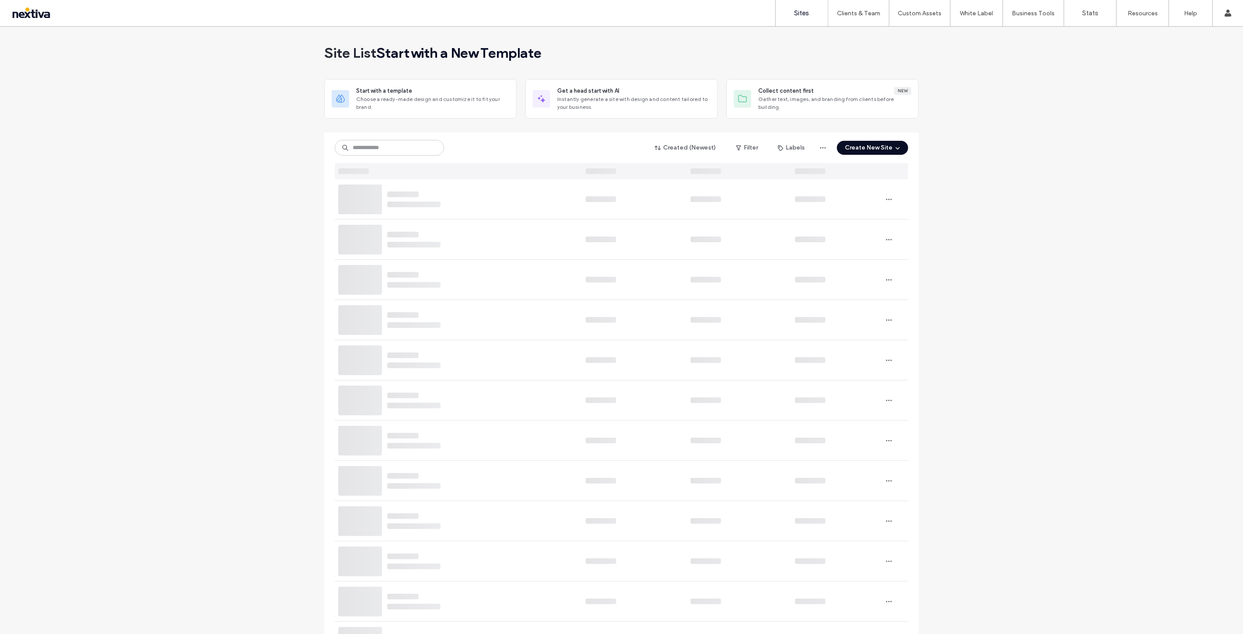
click at [877, 149] on button "Create New Site" at bounding box center [872, 148] width 71 height 14
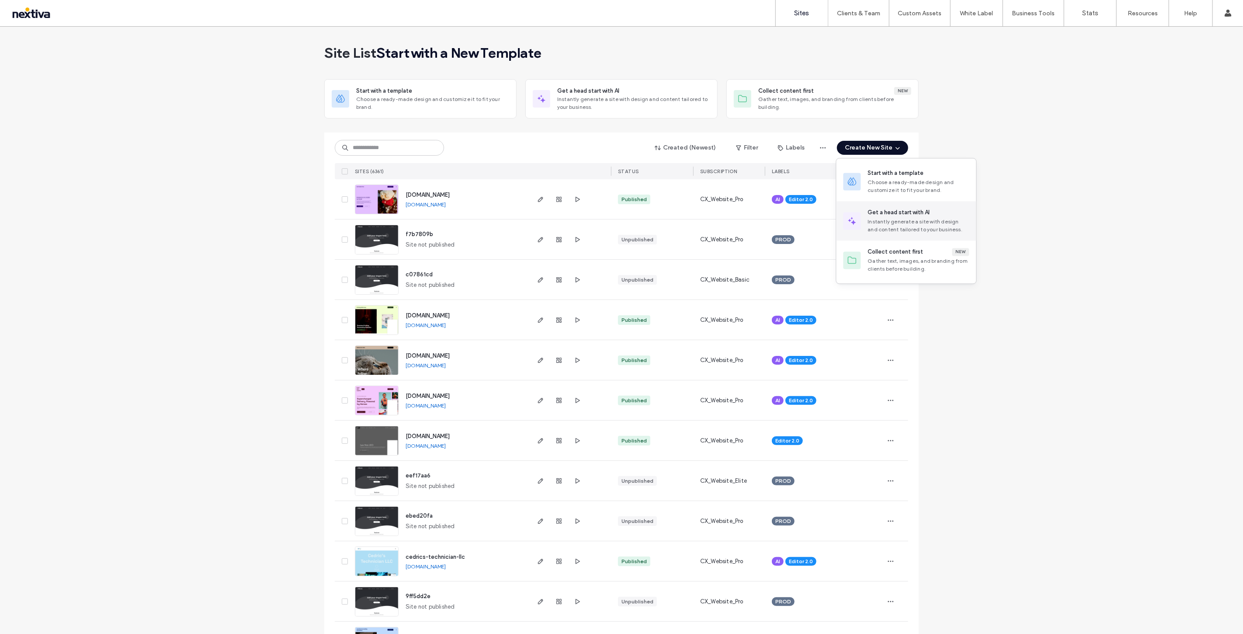
click at [908, 212] on div "Get a head start with AI" at bounding box center [899, 212] width 62 height 9
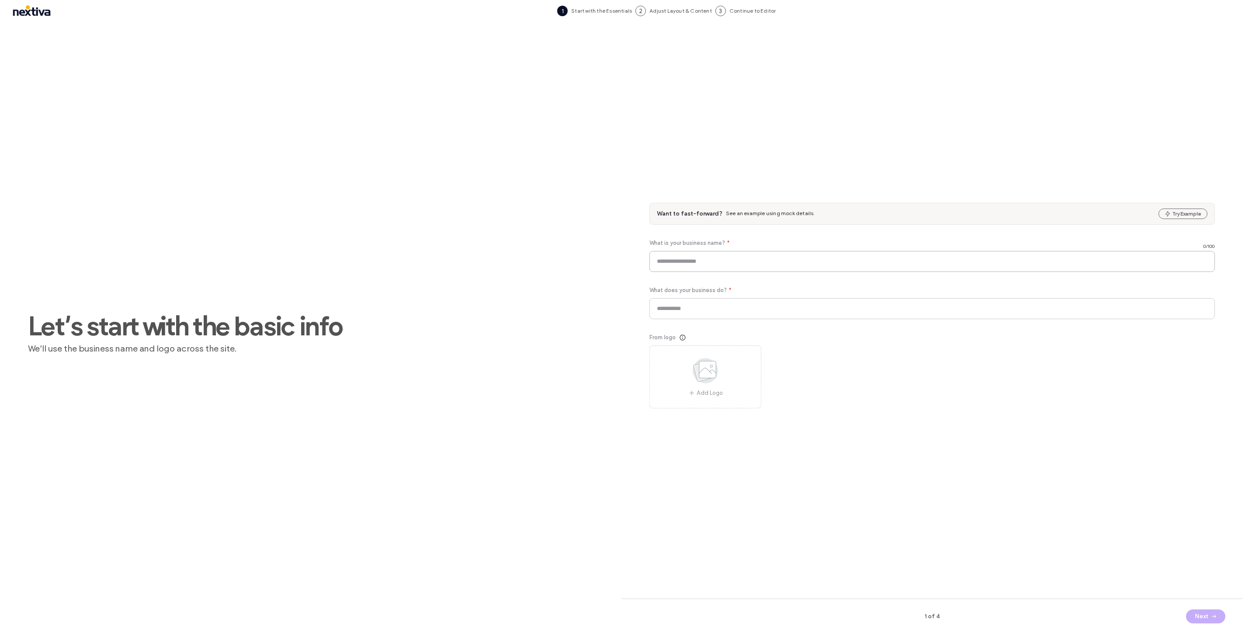
click at [694, 265] on input at bounding box center [933, 261] width 566 height 21
click at [706, 263] on input at bounding box center [933, 261] width 566 height 21
paste input "**********"
type input "**********"
click at [698, 309] on input at bounding box center [933, 308] width 566 height 21
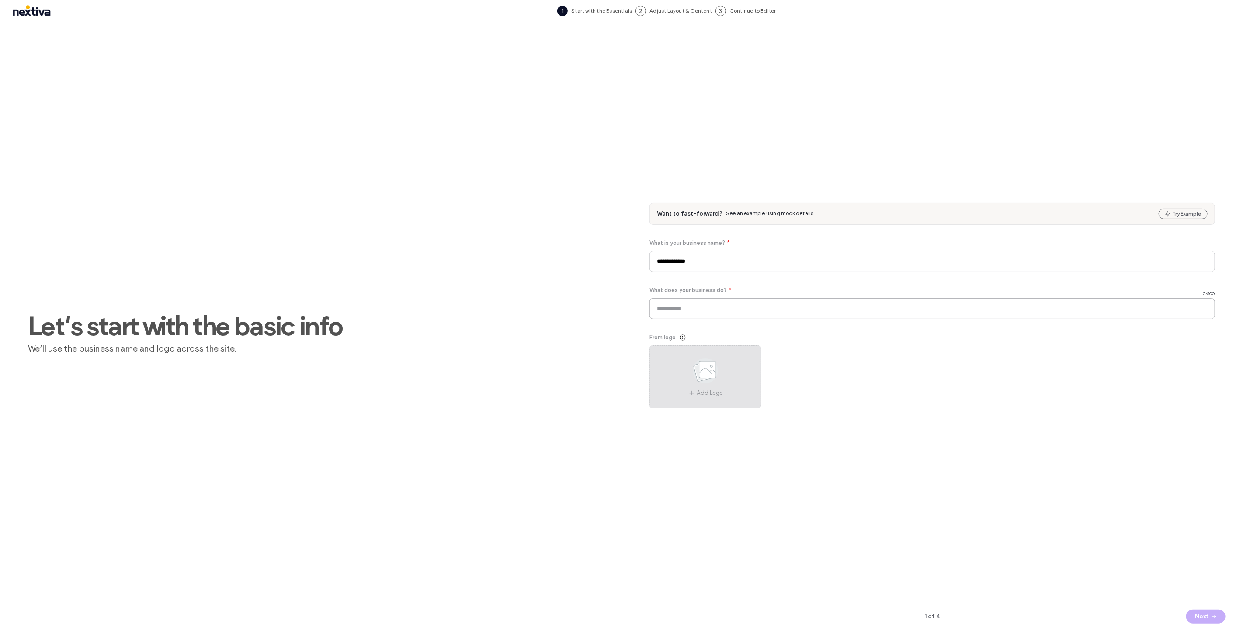
paste input "**********"
type input "**********"
click at [1211, 615] on icon "button" at bounding box center [1214, 616] width 7 height 7
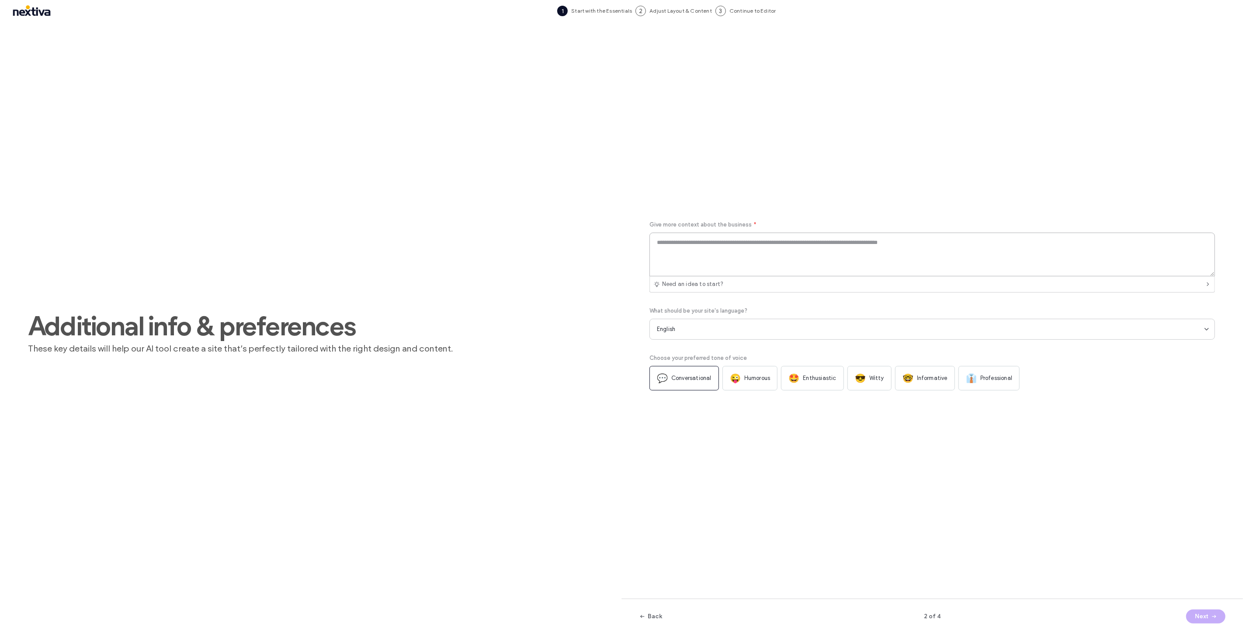
click at [714, 256] on textarea at bounding box center [933, 255] width 566 height 44
paste textarea "**********"
type textarea "**********"
click at [978, 385] on div "👔 Professional" at bounding box center [989, 378] width 61 height 24
click at [1208, 615] on button "Next" at bounding box center [1205, 616] width 39 height 14
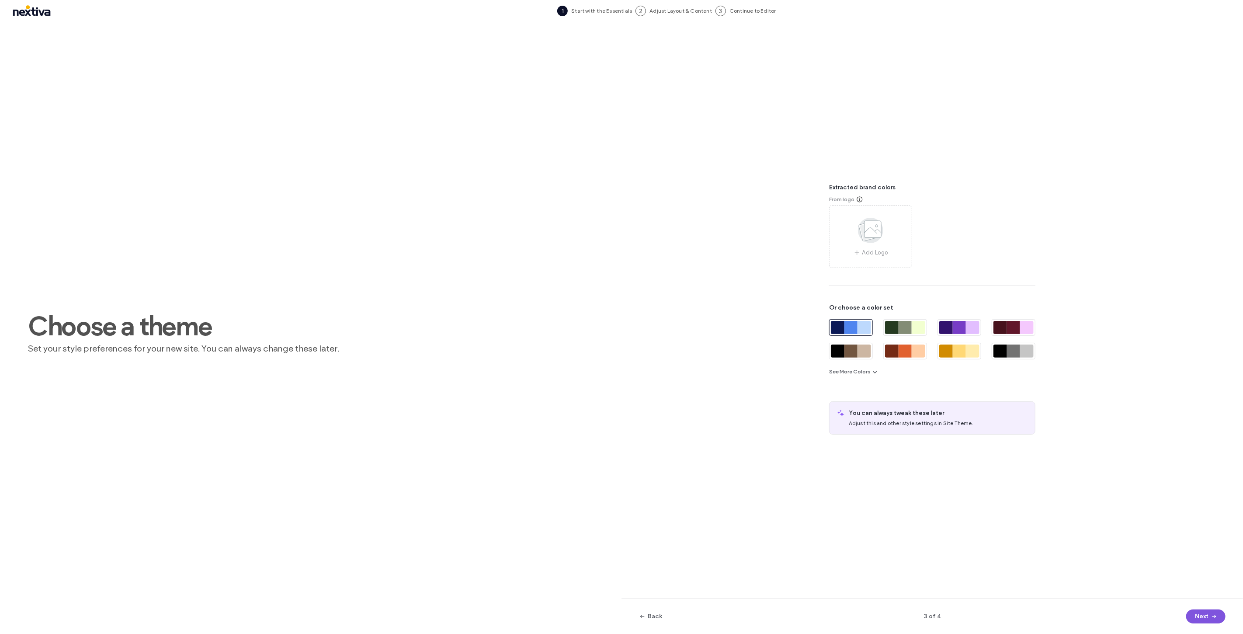
click at [1209, 612] on span "button" at bounding box center [1213, 616] width 9 height 13
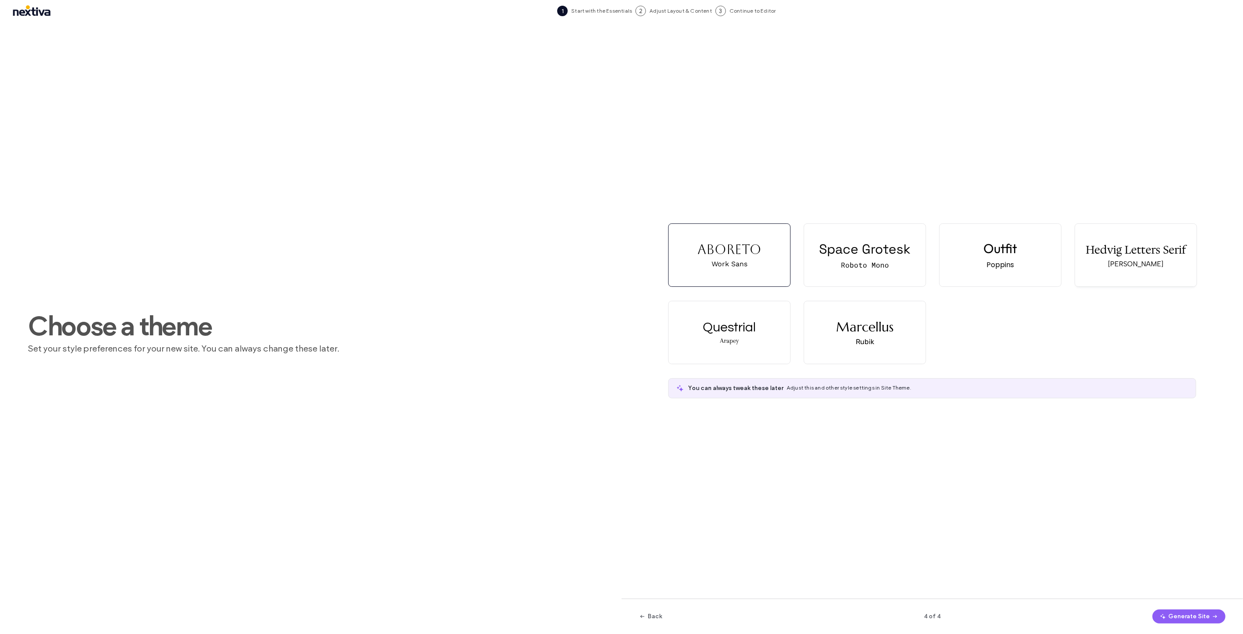
click at [1171, 269] on div "Hedvig Letters Serif Albert Sans" at bounding box center [1136, 255] width 122 height 63
click at [1175, 611] on button "Generate Site" at bounding box center [1189, 616] width 73 height 14
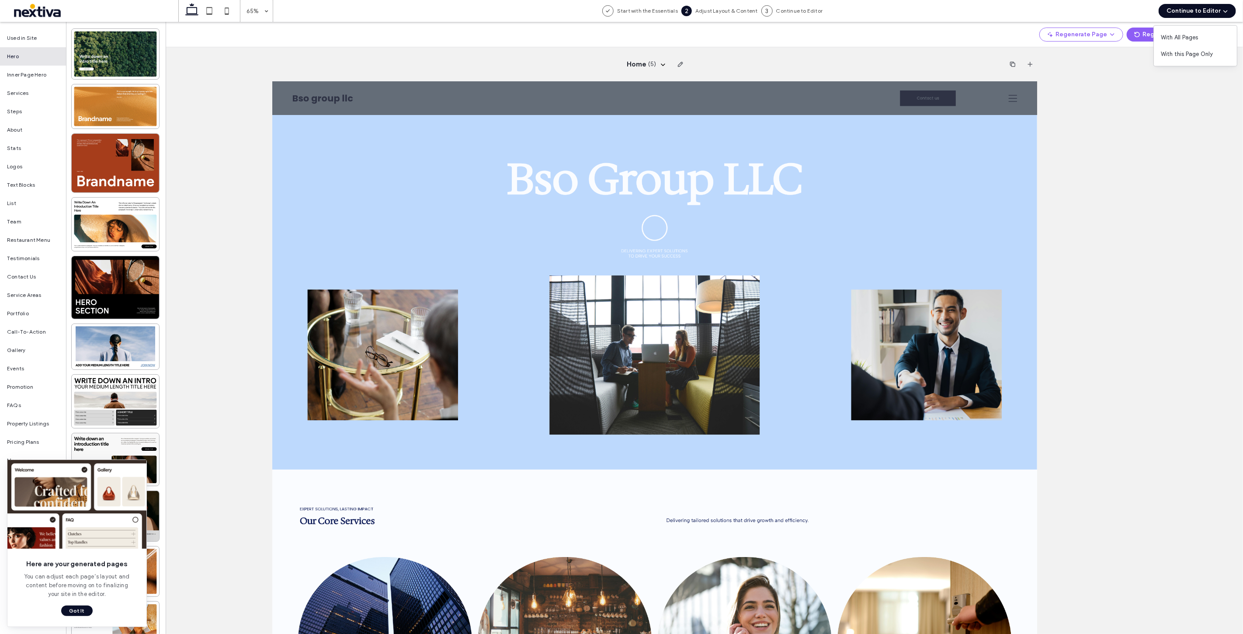
click at [1183, 10] on button "Continue to Editor" at bounding box center [1197, 11] width 77 height 14
click at [1210, 11] on button "Continue to Editor" at bounding box center [1197, 11] width 77 height 14
click at [1208, 35] on div "With All Pages" at bounding box center [1195, 37] width 83 height 17
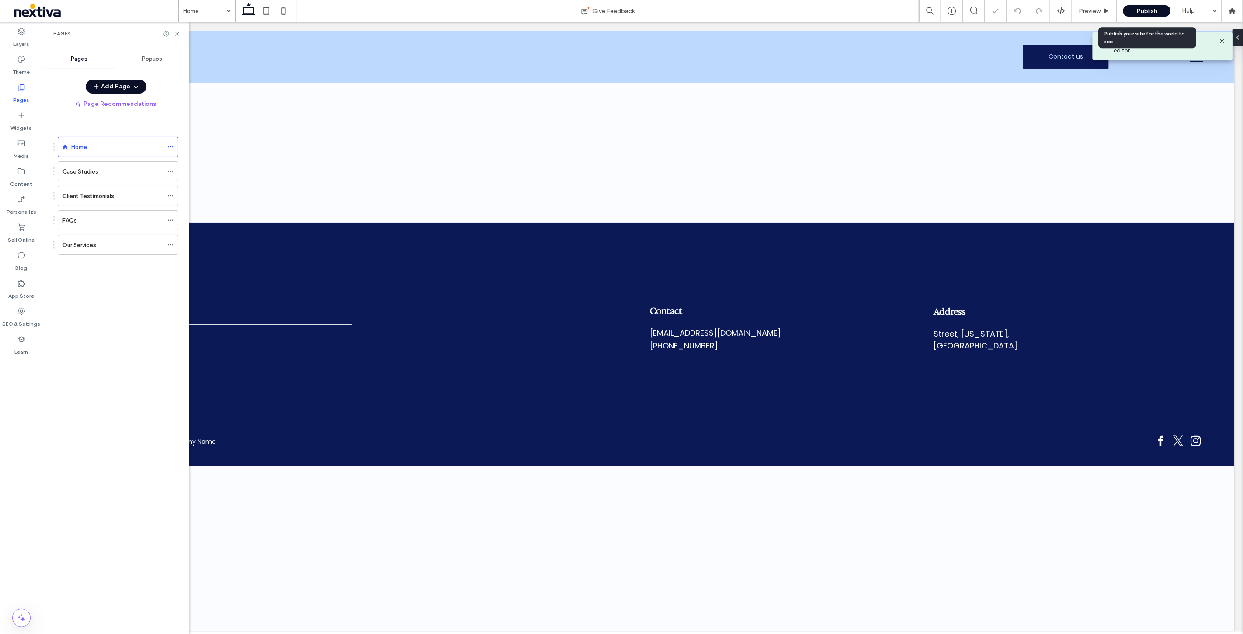
click at [1157, 8] on span "Publish" at bounding box center [1146, 10] width 21 height 7
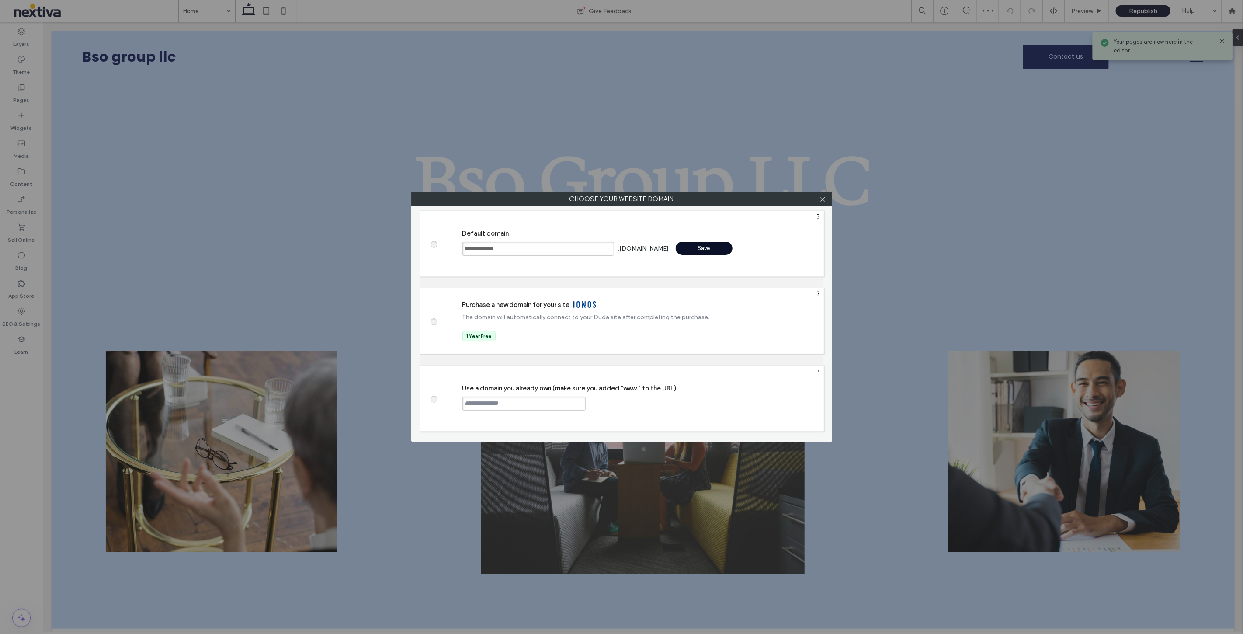
click at [688, 247] on div "Save" at bounding box center [704, 248] width 57 height 13
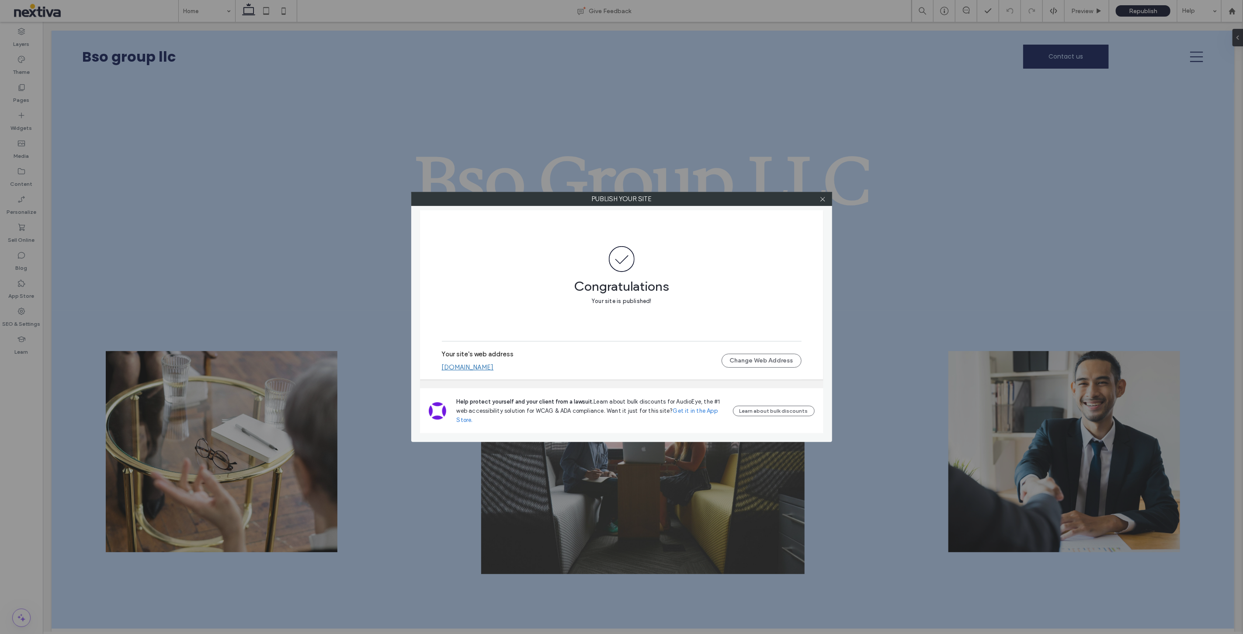
click at [494, 365] on link "bso-group-llc.nextiva.site" at bounding box center [468, 367] width 52 height 8
click at [821, 195] on span at bounding box center [823, 198] width 7 height 13
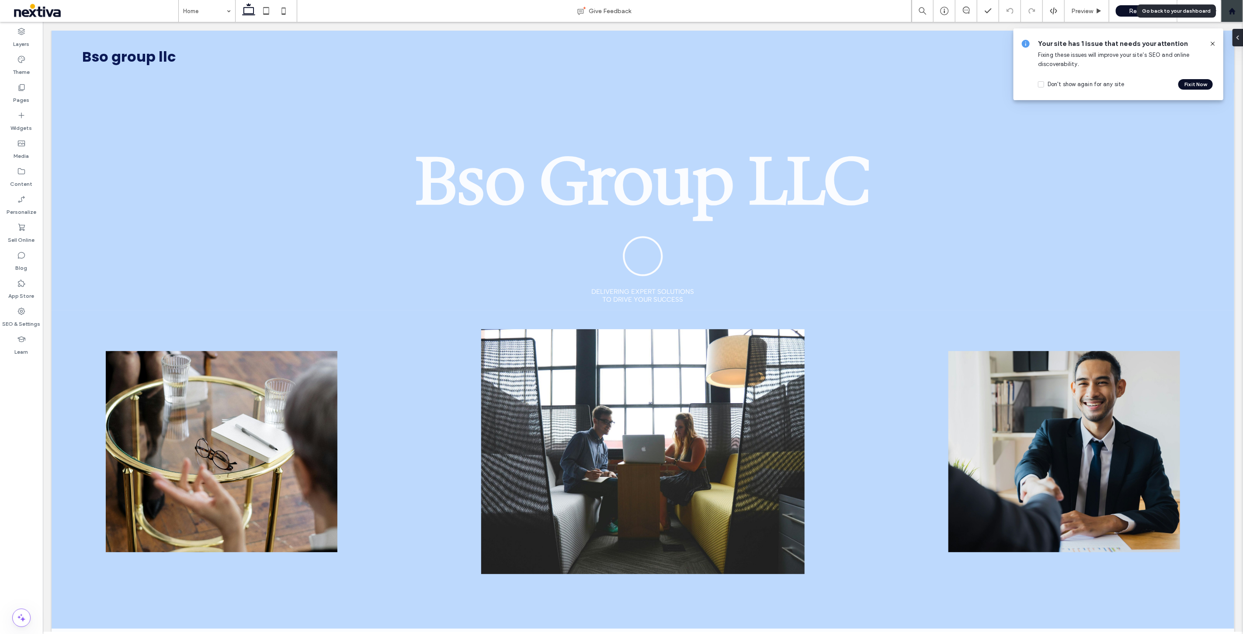
click at [1226, 16] on div at bounding box center [1232, 11] width 22 height 22
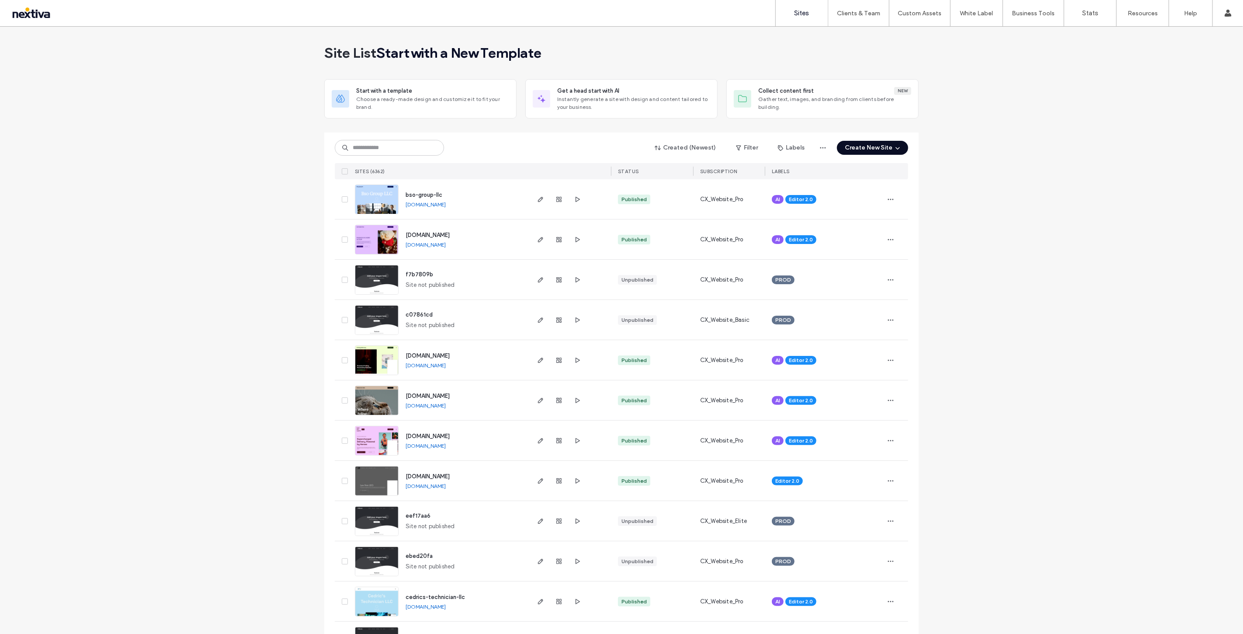
click at [881, 144] on button "Create New Site" at bounding box center [872, 148] width 71 height 14
click at [884, 222] on div "Instantly generate a site with design and content tailored to your business." at bounding box center [918, 226] width 101 height 16
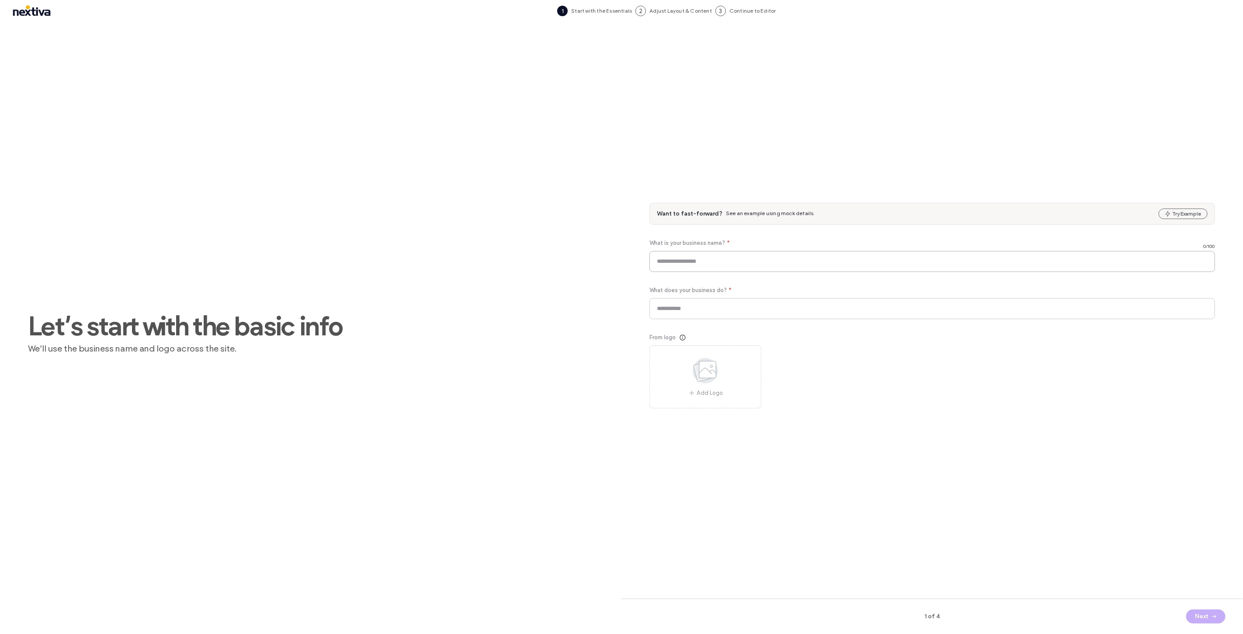
click at [731, 263] on input at bounding box center [933, 261] width 566 height 21
paste input "**********"
type input "**********"
click at [732, 317] on input at bounding box center [933, 308] width 566 height 21
paste input "**********"
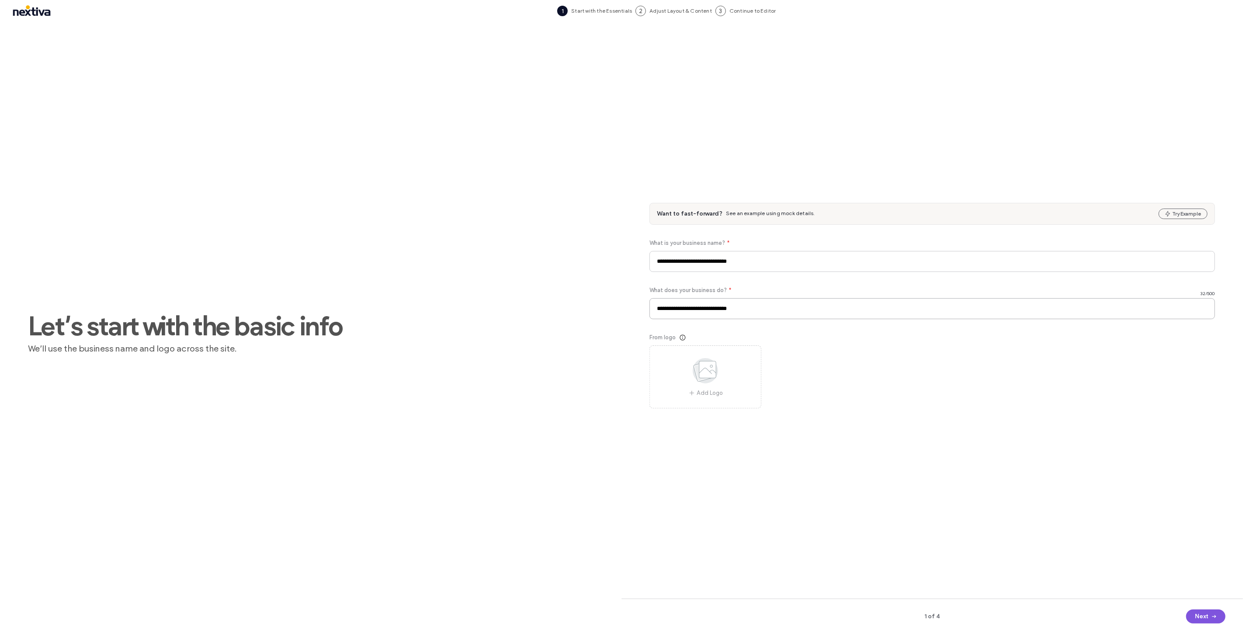
type input "**********"
click at [1198, 611] on button "Next" at bounding box center [1205, 616] width 39 height 14
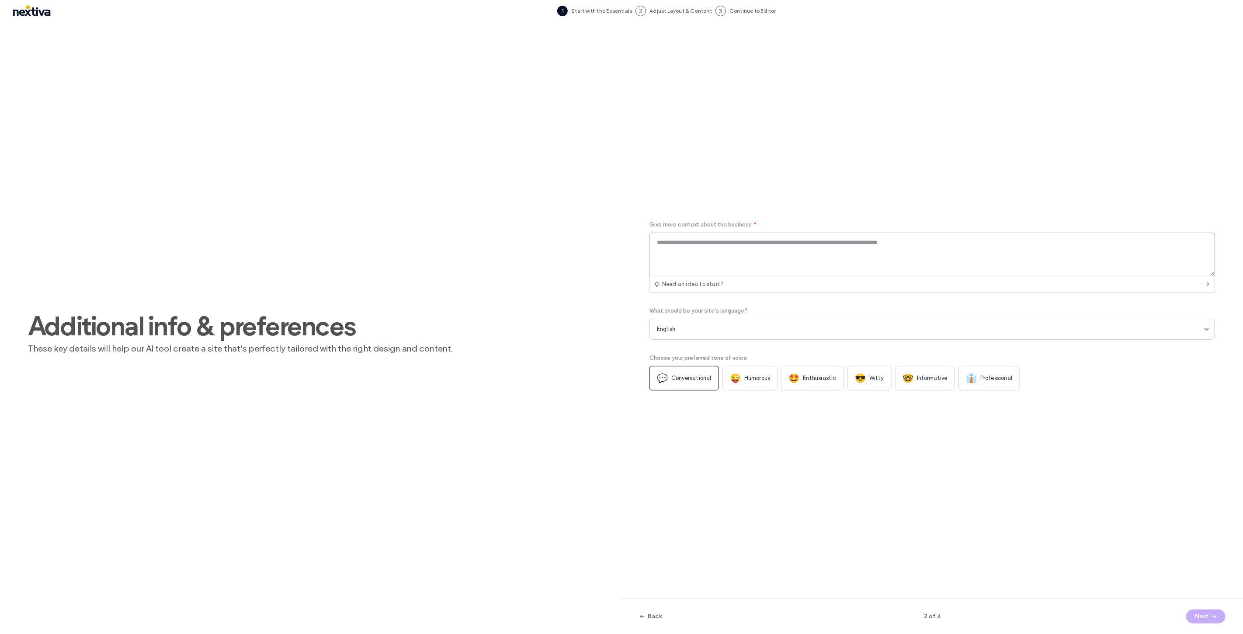
click at [703, 267] on textarea at bounding box center [933, 255] width 566 height 44
paste textarea "**********"
type textarea "**********"
click at [998, 376] on span "Professional" at bounding box center [996, 378] width 32 height 9
click at [1205, 612] on button "Next" at bounding box center [1205, 616] width 39 height 14
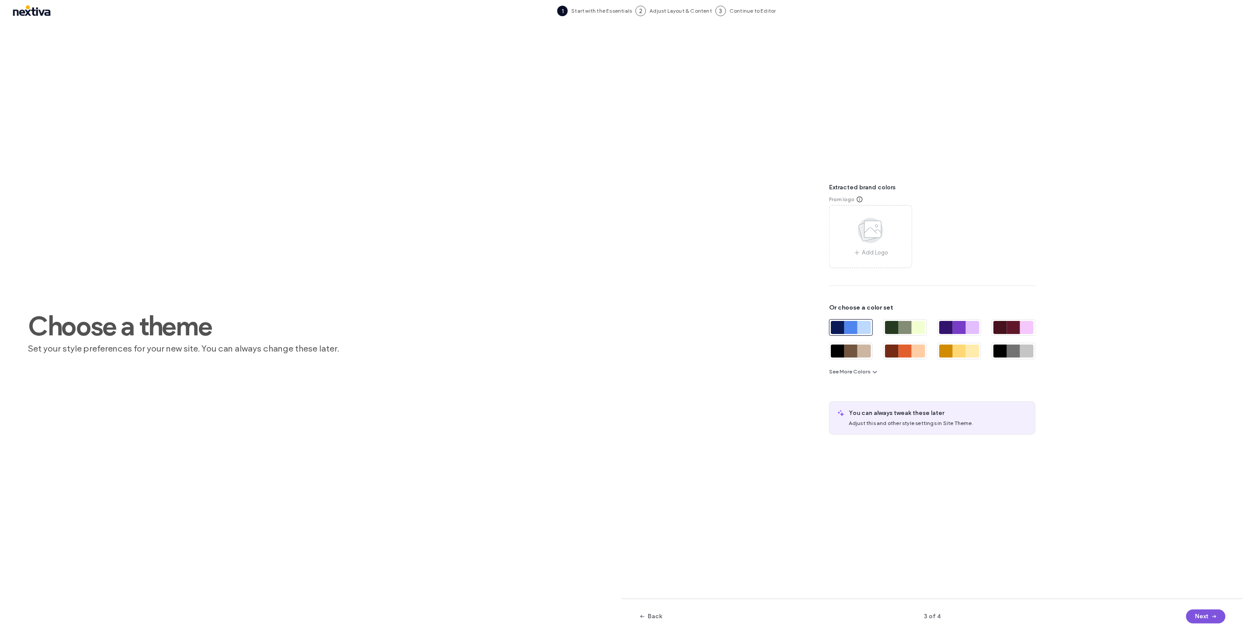
click at [1208, 617] on button "Next" at bounding box center [1205, 616] width 39 height 14
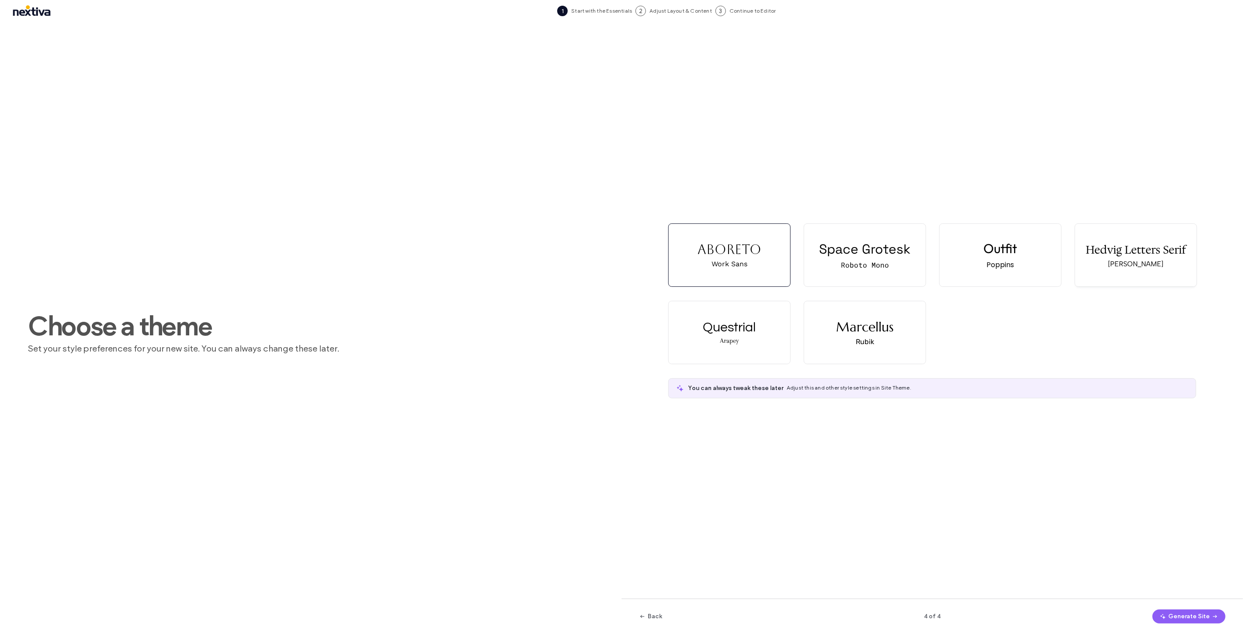
click at [1087, 256] on div "Hedvig Letters Serif" at bounding box center [1136, 249] width 100 height 15
click at [1162, 616] on icon "button" at bounding box center [1163, 616] width 7 height 7
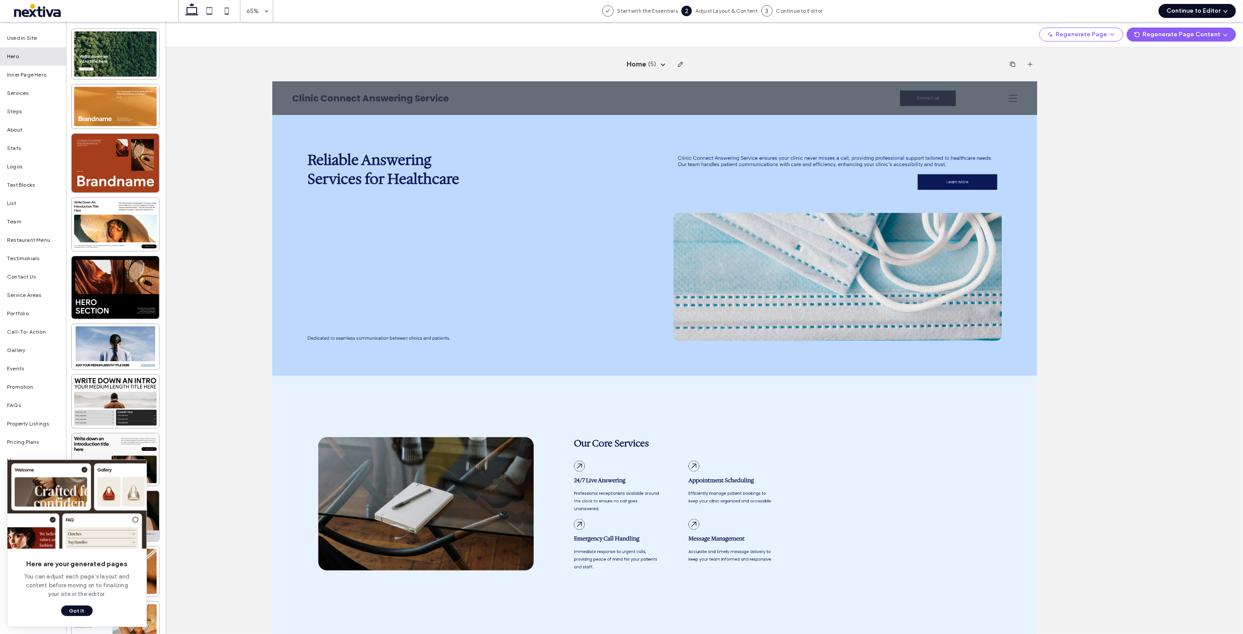
click at [1189, 14] on button "Continue to Editor" at bounding box center [1197, 11] width 77 height 14
click at [1202, 37] on div "With All Pages" at bounding box center [1195, 37] width 83 height 17
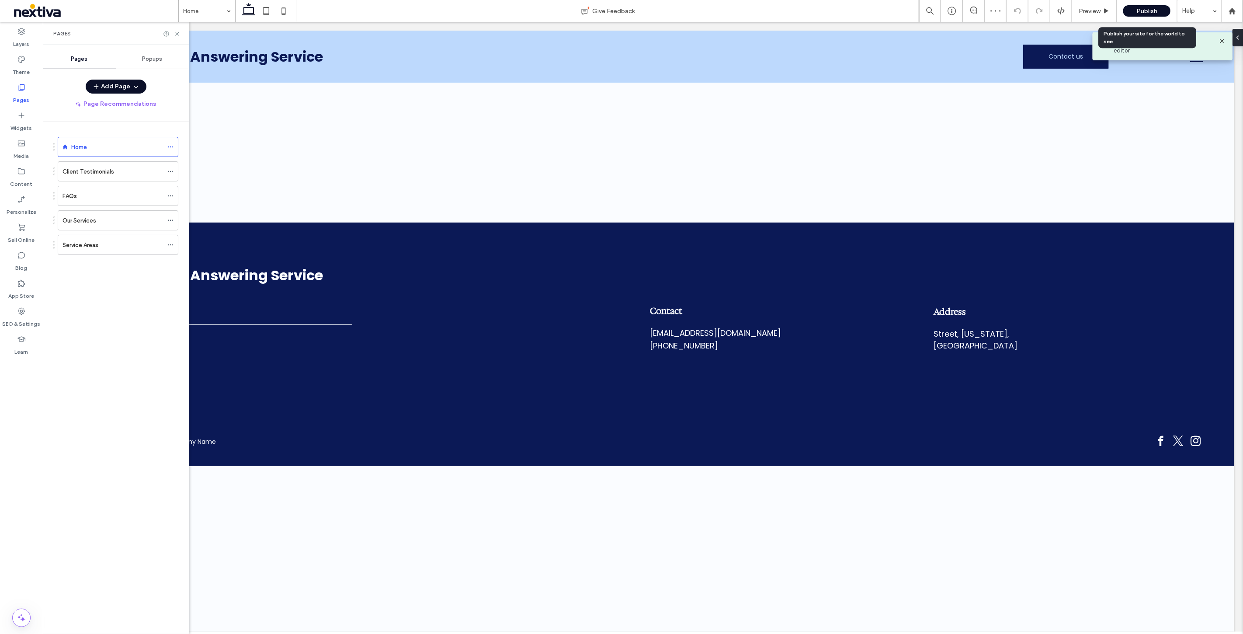
click at [1134, 9] on div "Publish" at bounding box center [1146, 10] width 47 height 11
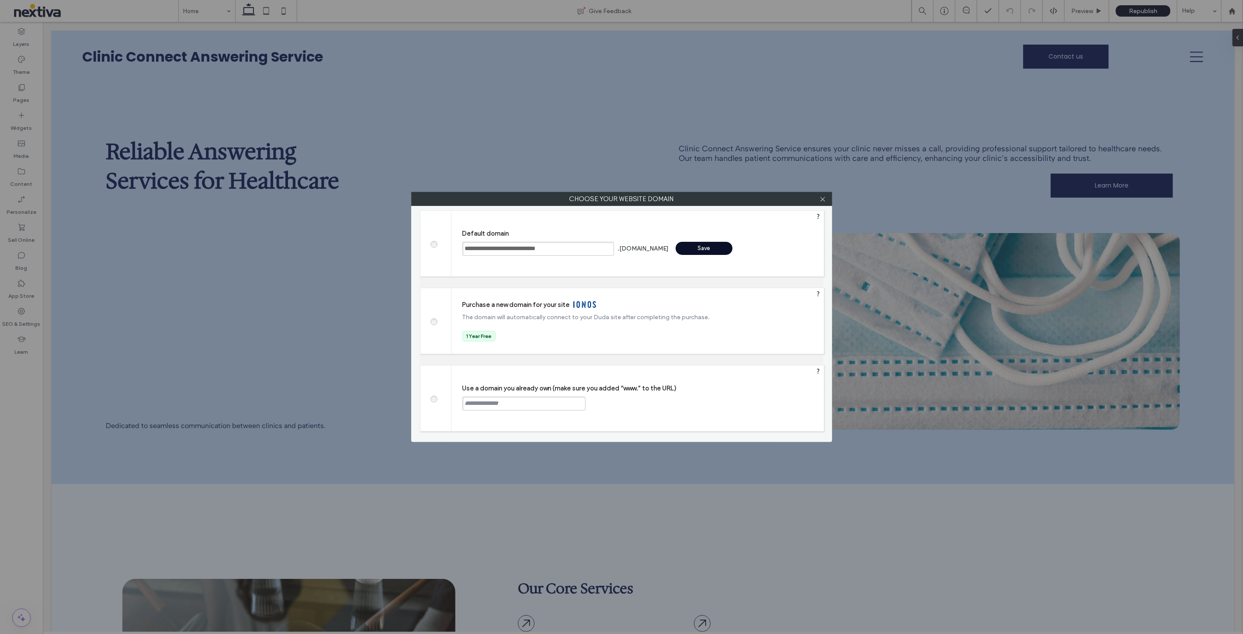
click at [676, 246] on div "Save" at bounding box center [704, 248] width 57 height 13
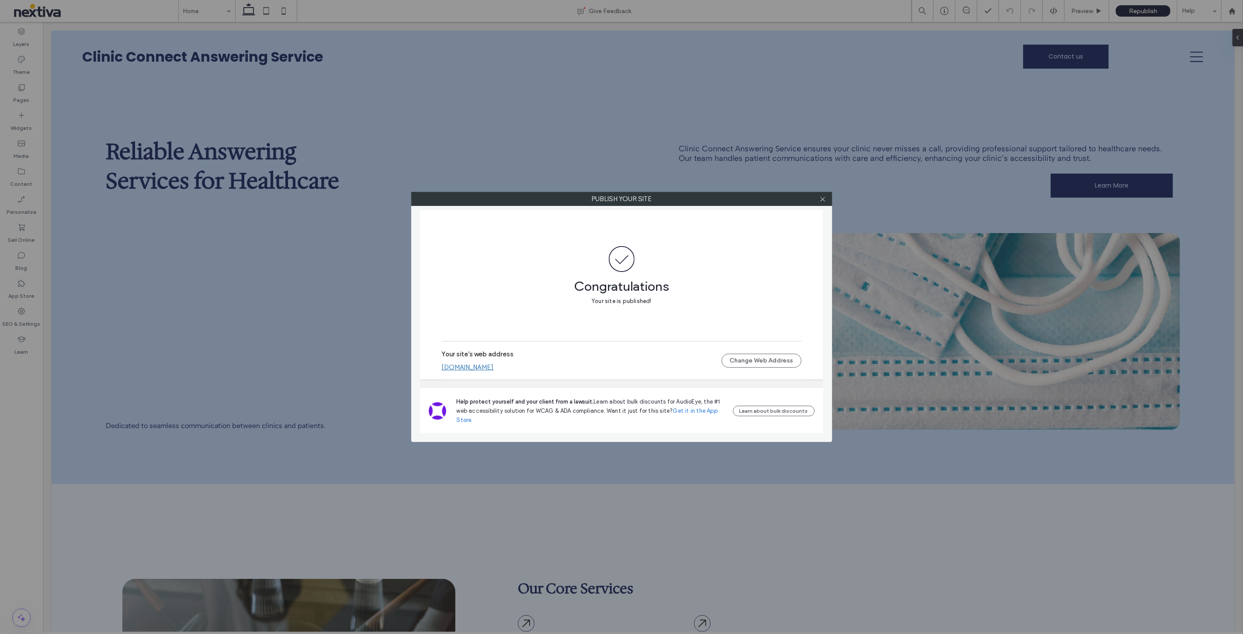
click at [494, 367] on link "[DOMAIN_NAME]" at bounding box center [468, 367] width 52 height 8
click at [824, 196] on icon at bounding box center [823, 199] width 7 height 7
